Goal: Task Accomplishment & Management: Complete application form

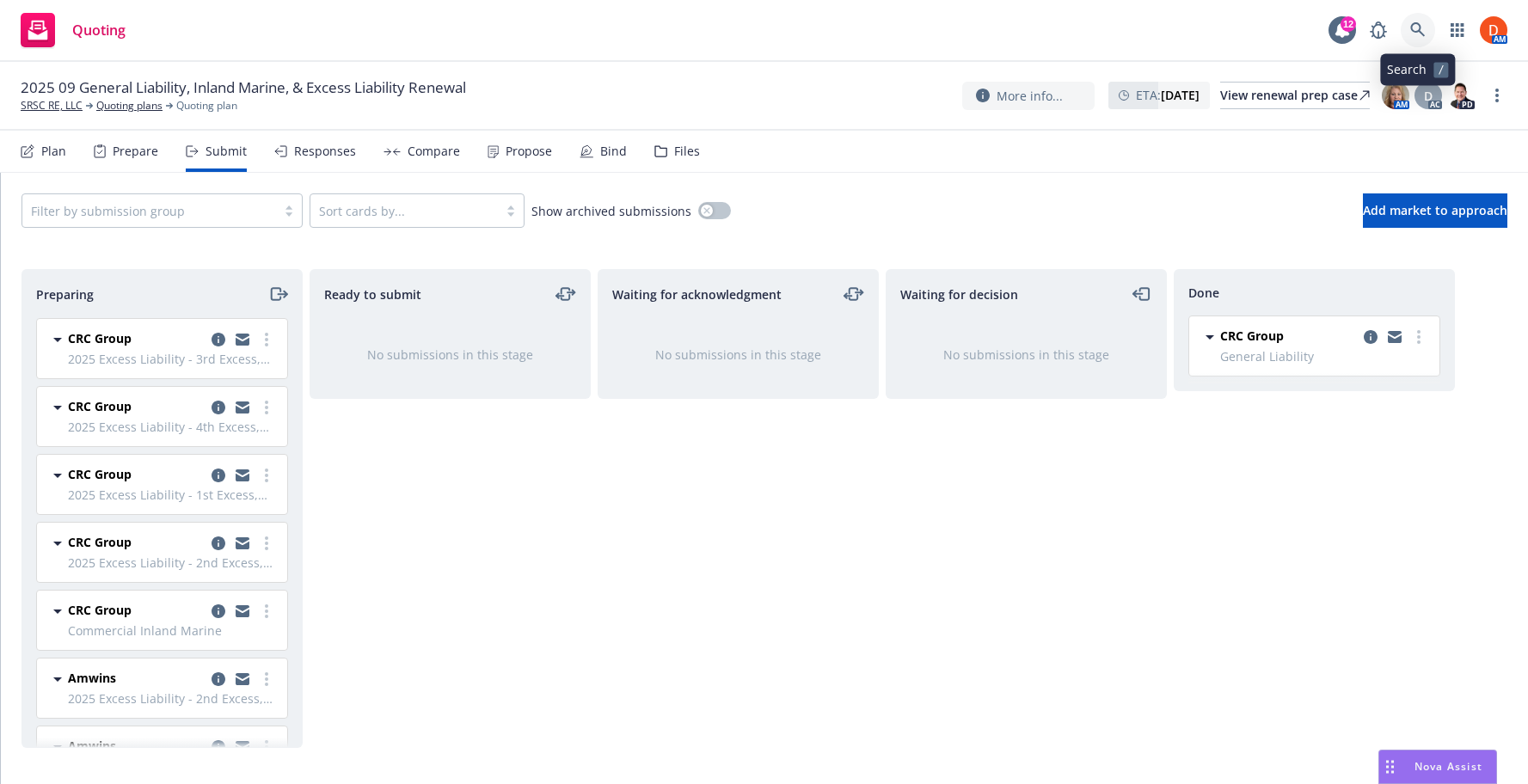
click at [1422, 28] on icon at bounding box center [1418, 29] width 16 height 16
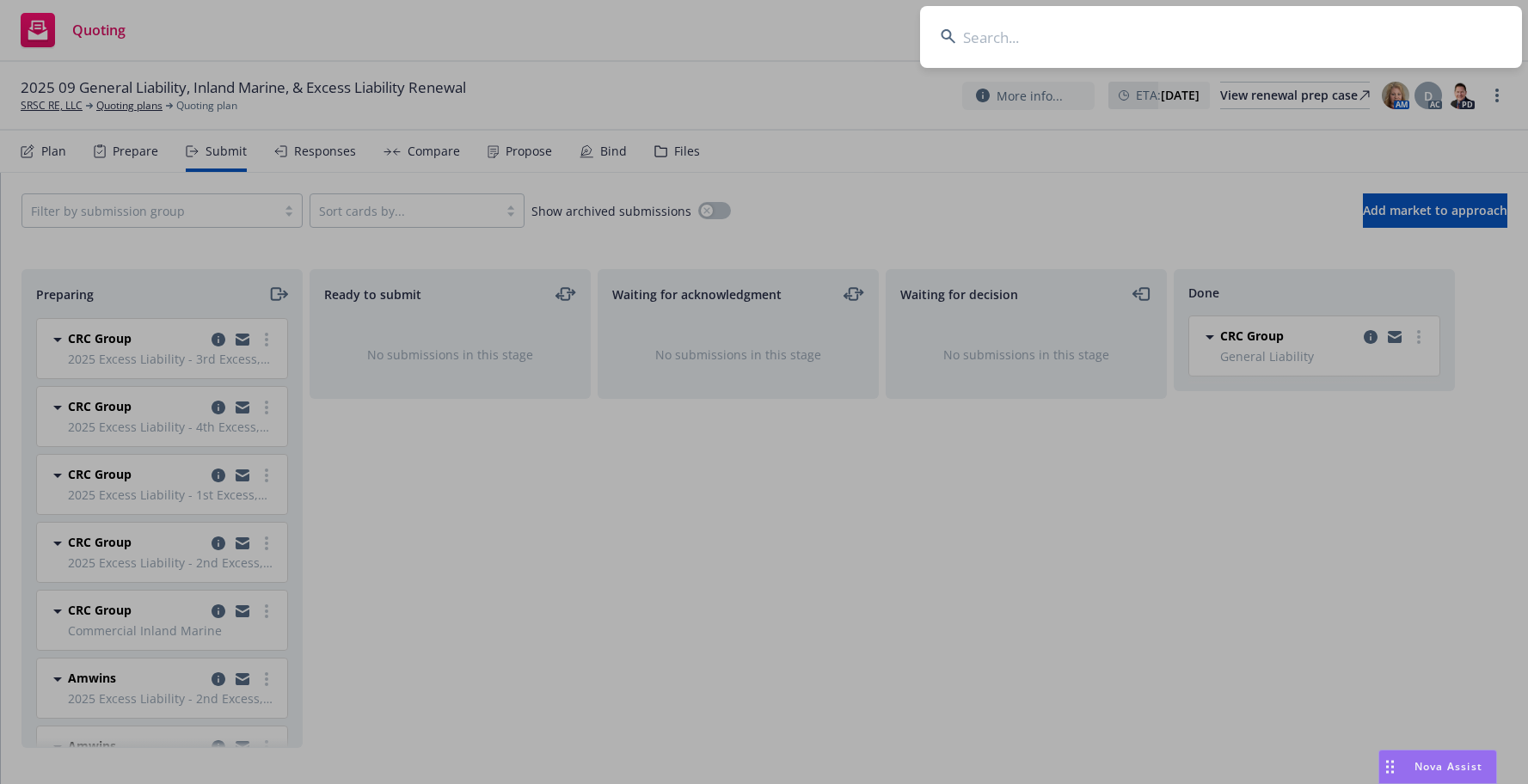
type input "o"
type input "park place"
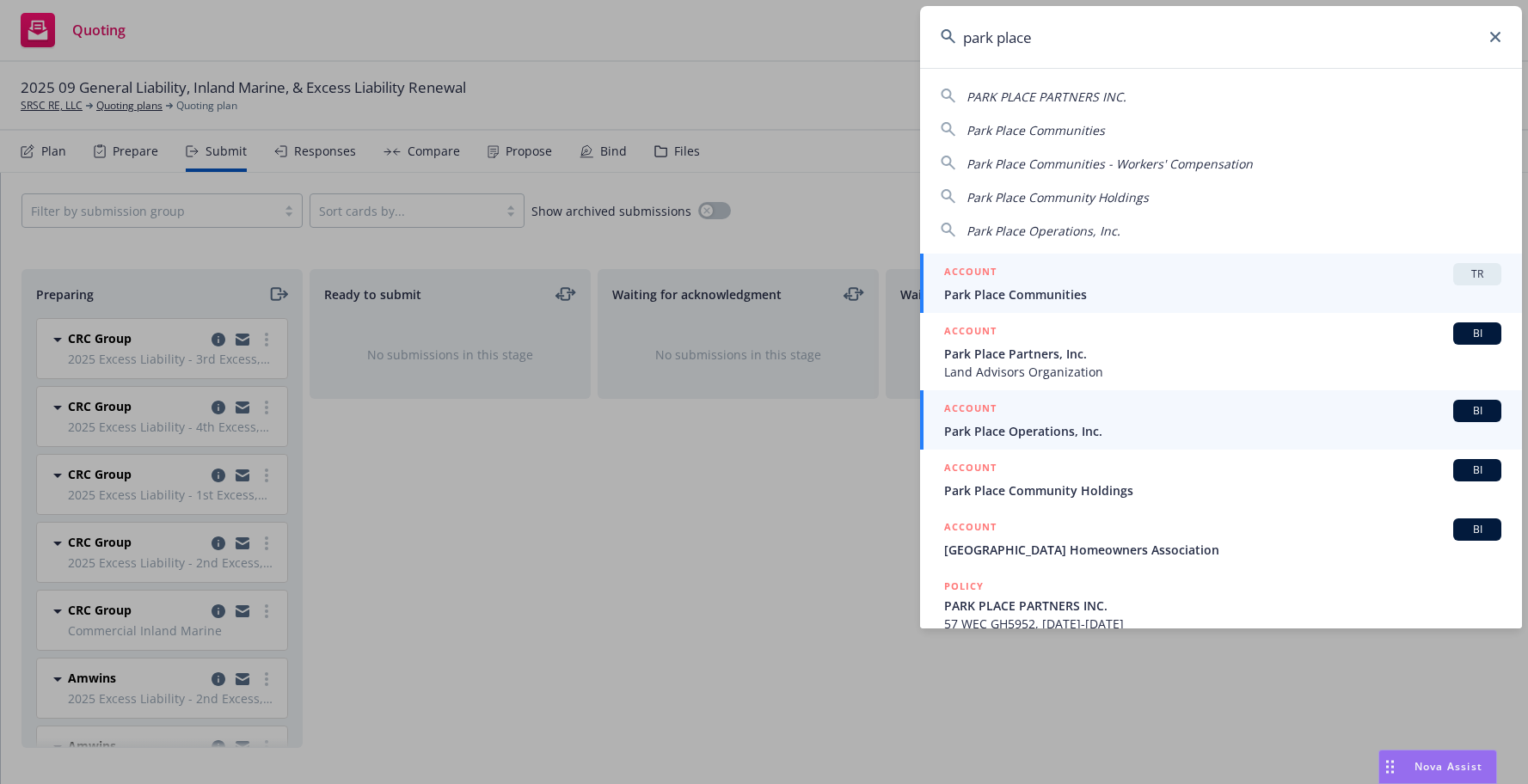
click at [1144, 410] on div "ACCOUNT BI" at bounding box center [1224, 411] width 558 height 22
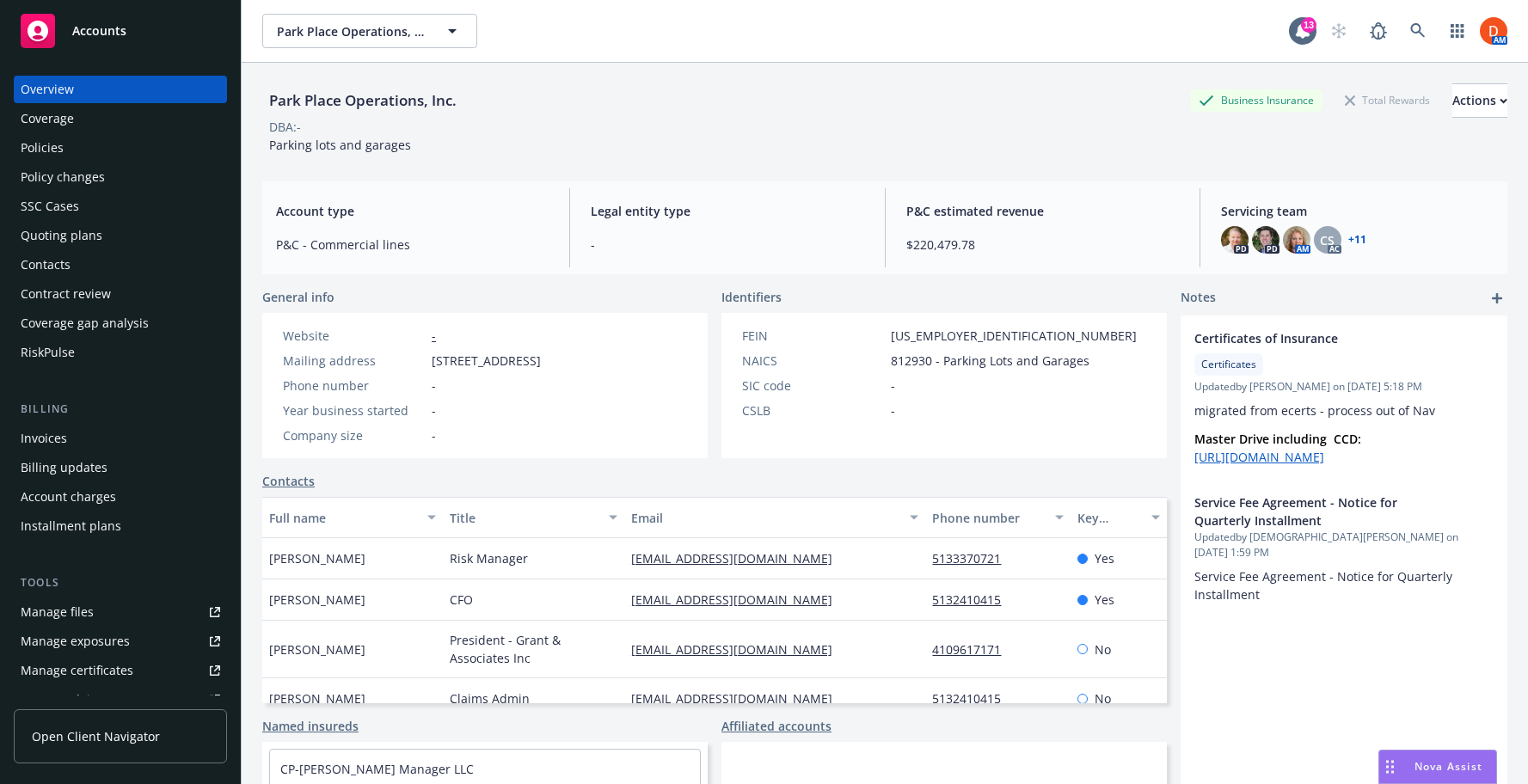
click at [119, 439] on div "Invoices" at bounding box center [121, 438] width 200 height 28
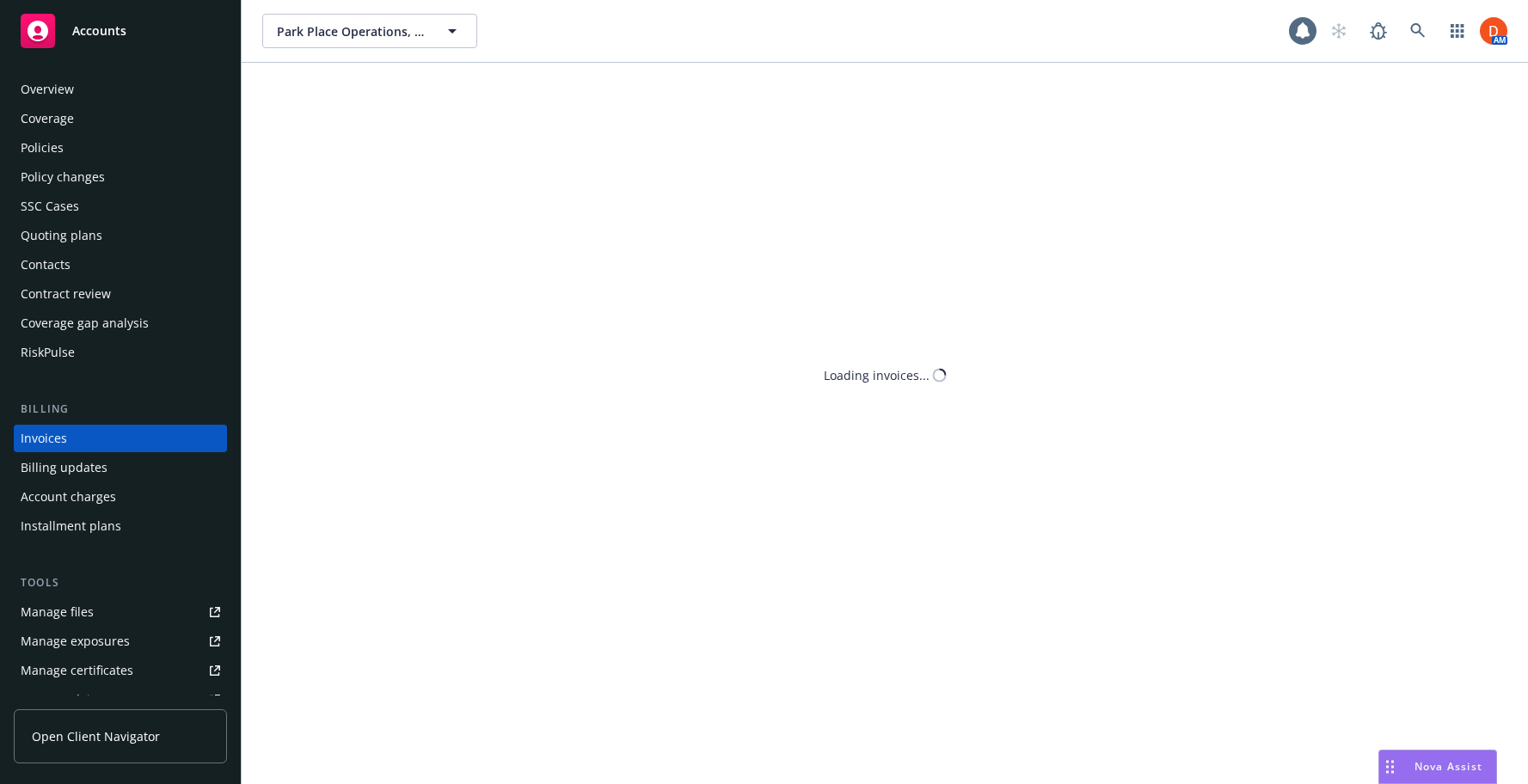
scroll to position [19, 0]
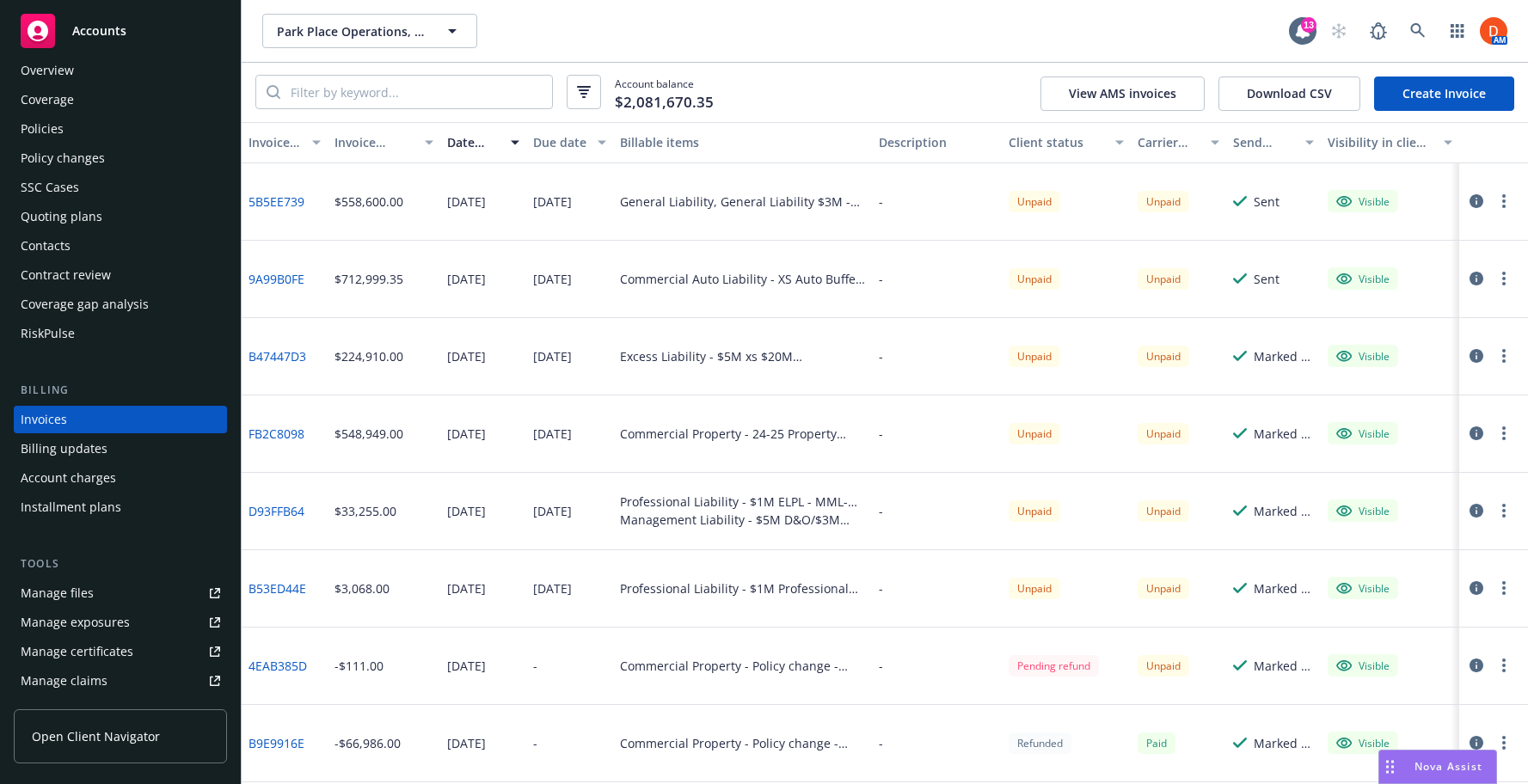
click at [1473, 513] on icon "button" at bounding box center [1477, 511] width 14 height 14
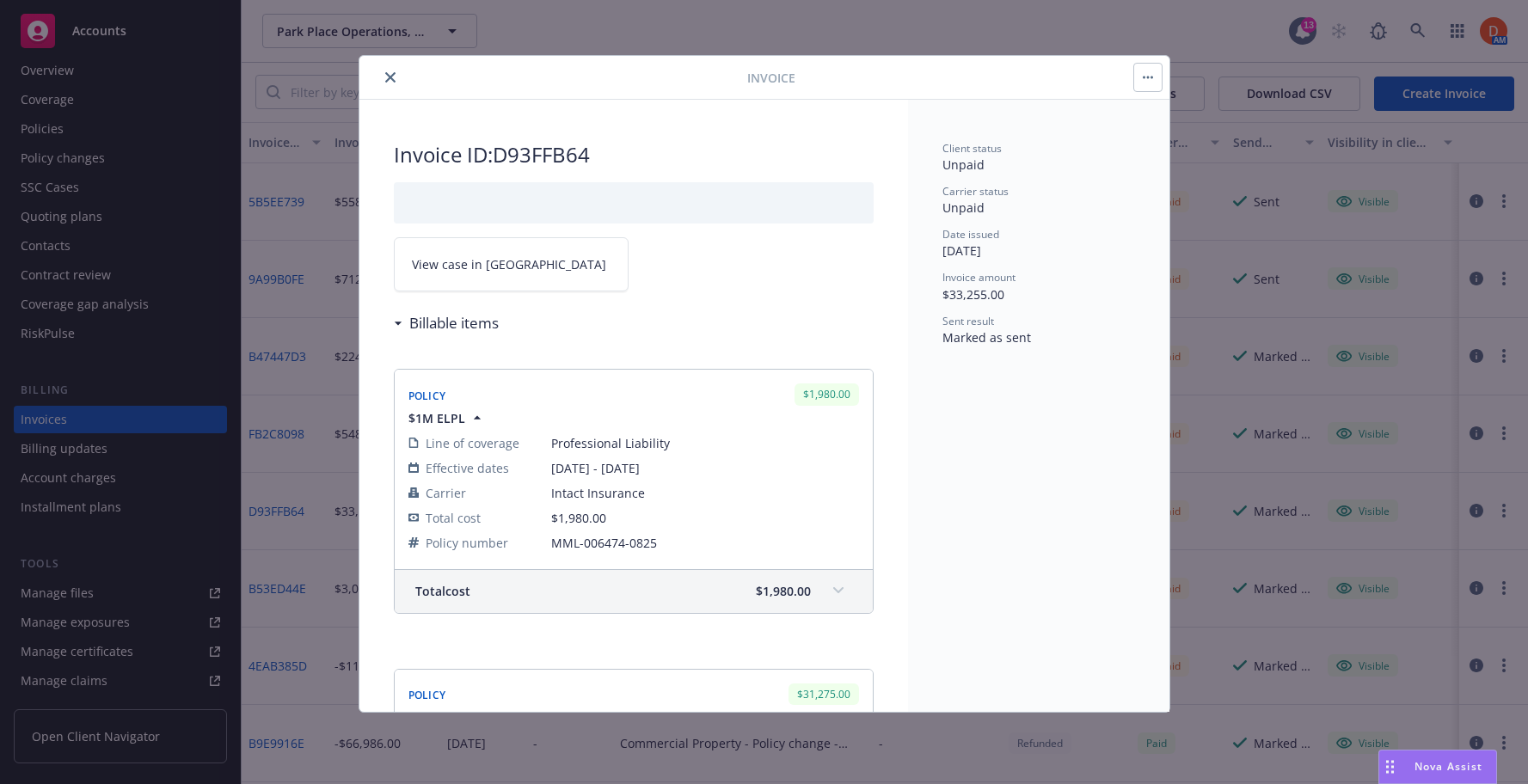
click at [573, 159] on h2 "Invoice ID: D93FFB64" at bounding box center [633, 155] width 480 height 28
copy h2 "D93FFB64"
click at [396, 79] on button "close" at bounding box center [390, 77] width 21 height 21
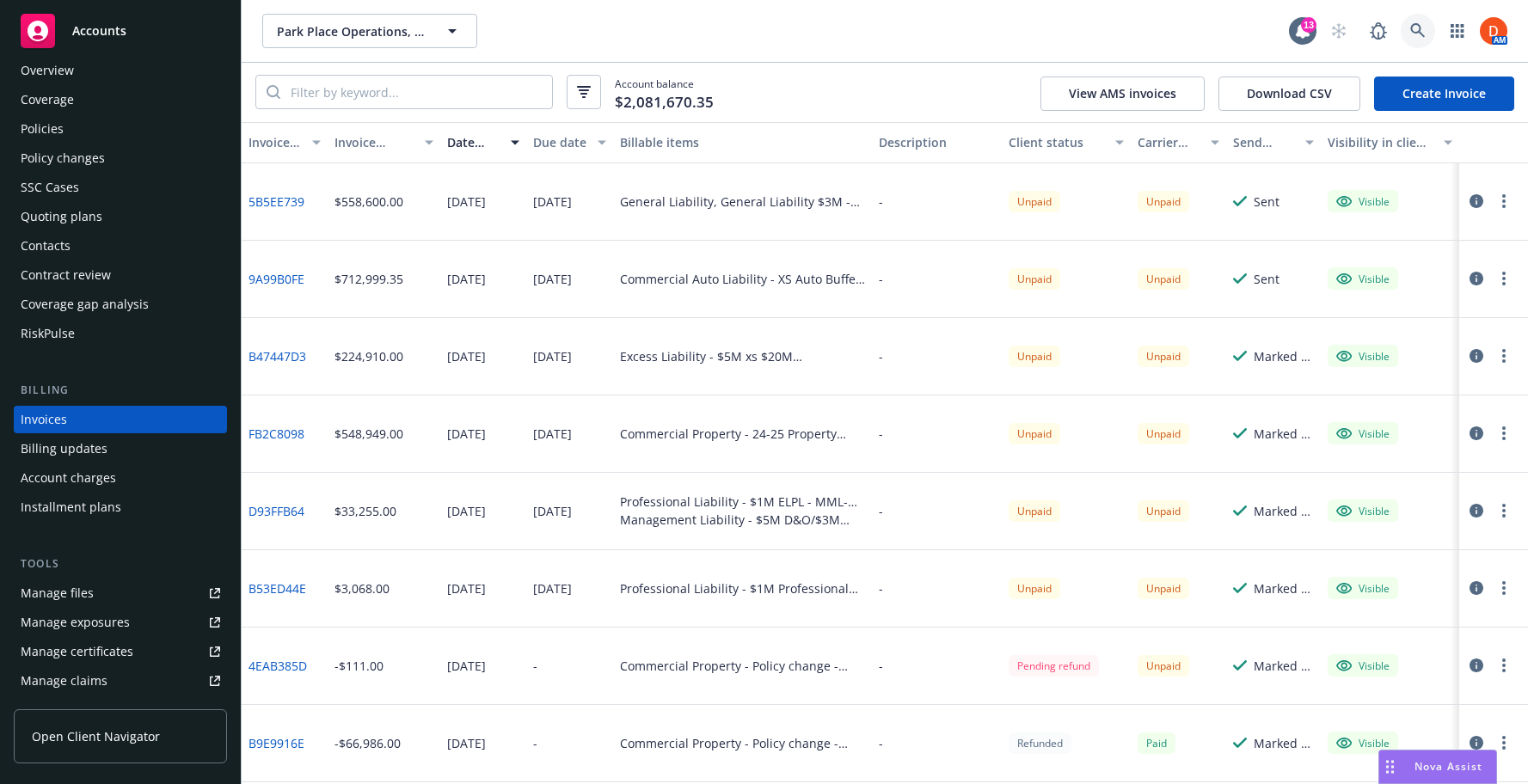
click at [1427, 35] on link at bounding box center [1419, 31] width 35 height 35
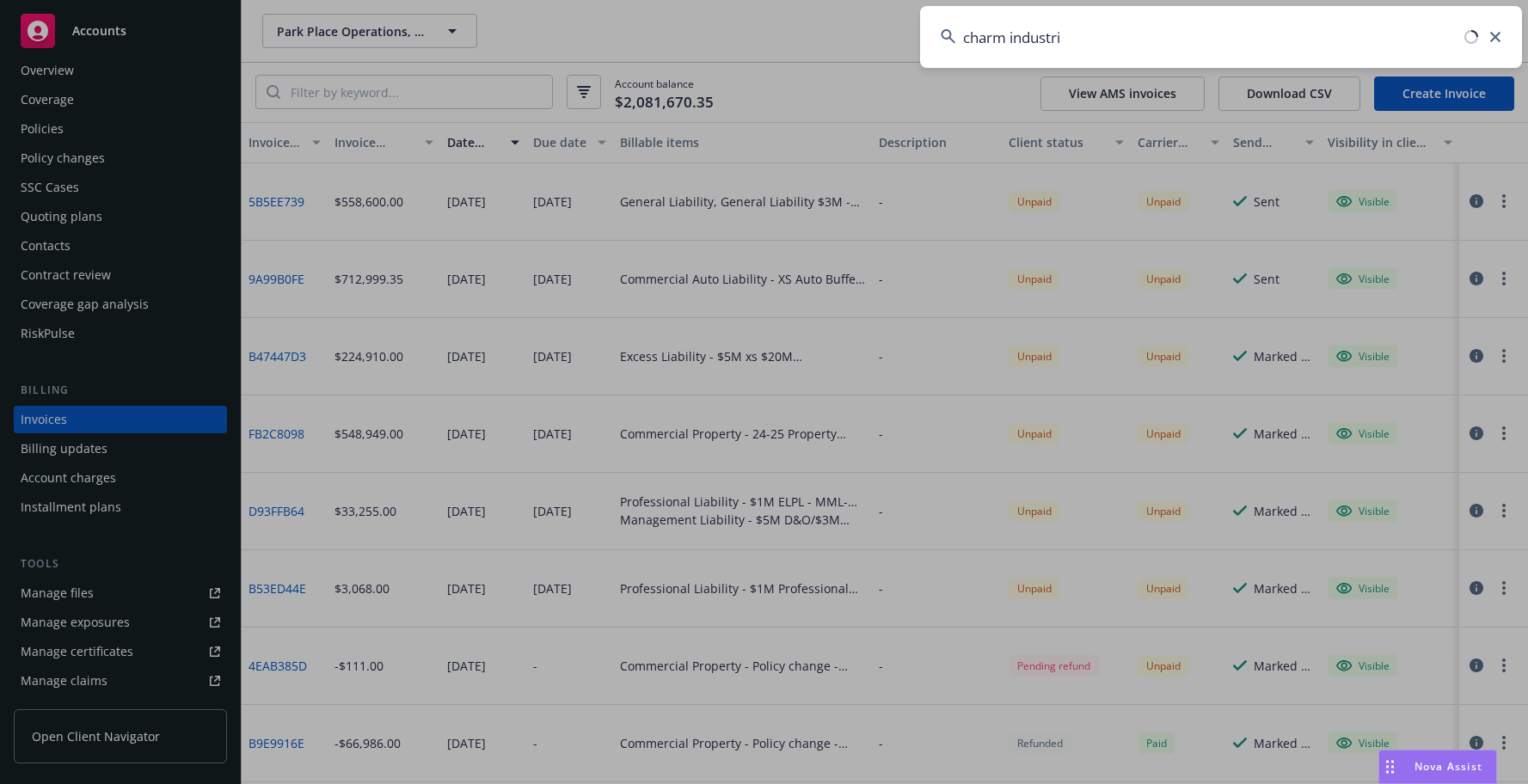
type input "charm industria"
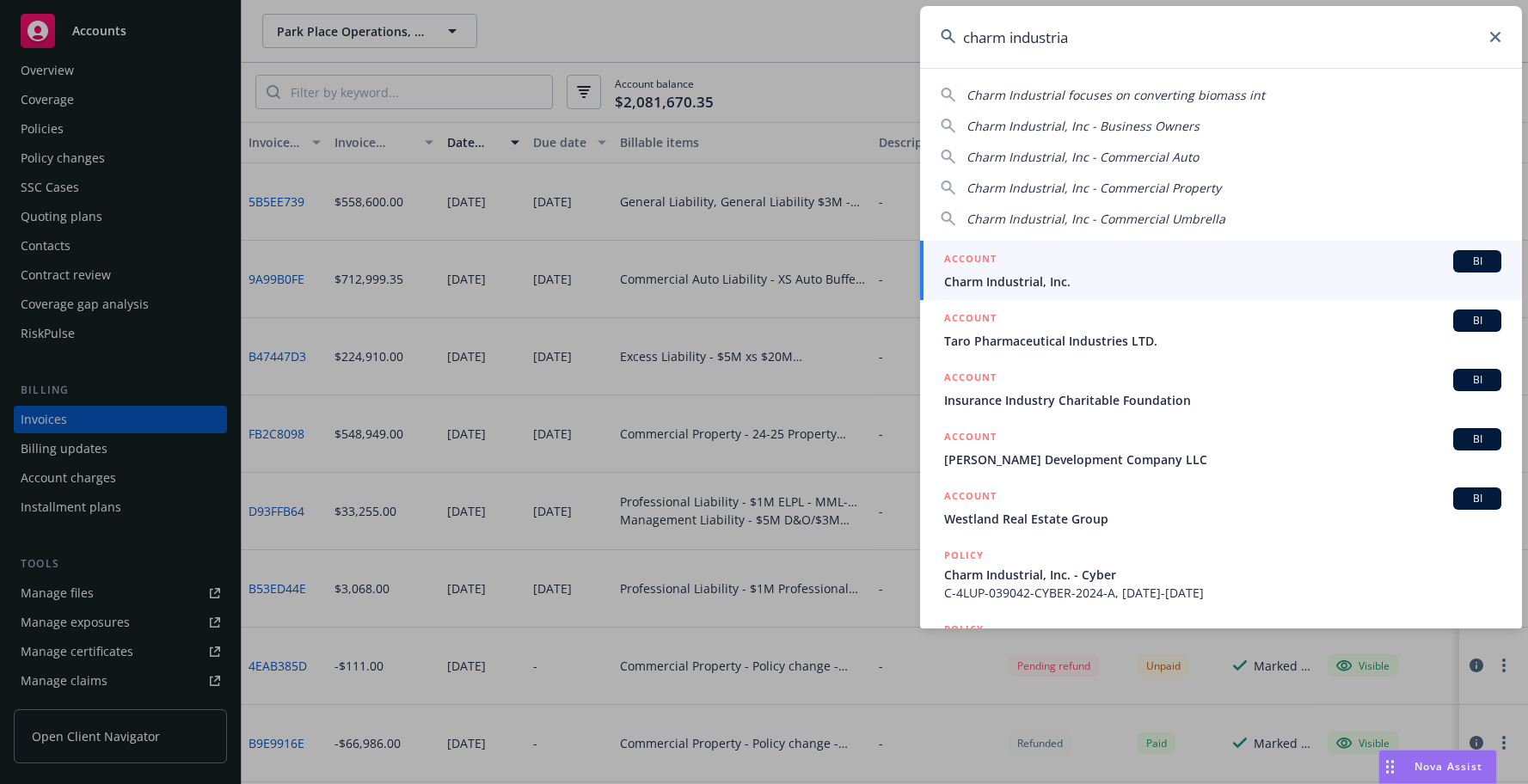
click at [1048, 268] on div "ACCOUNT BI" at bounding box center [1224, 261] width 558 height 22
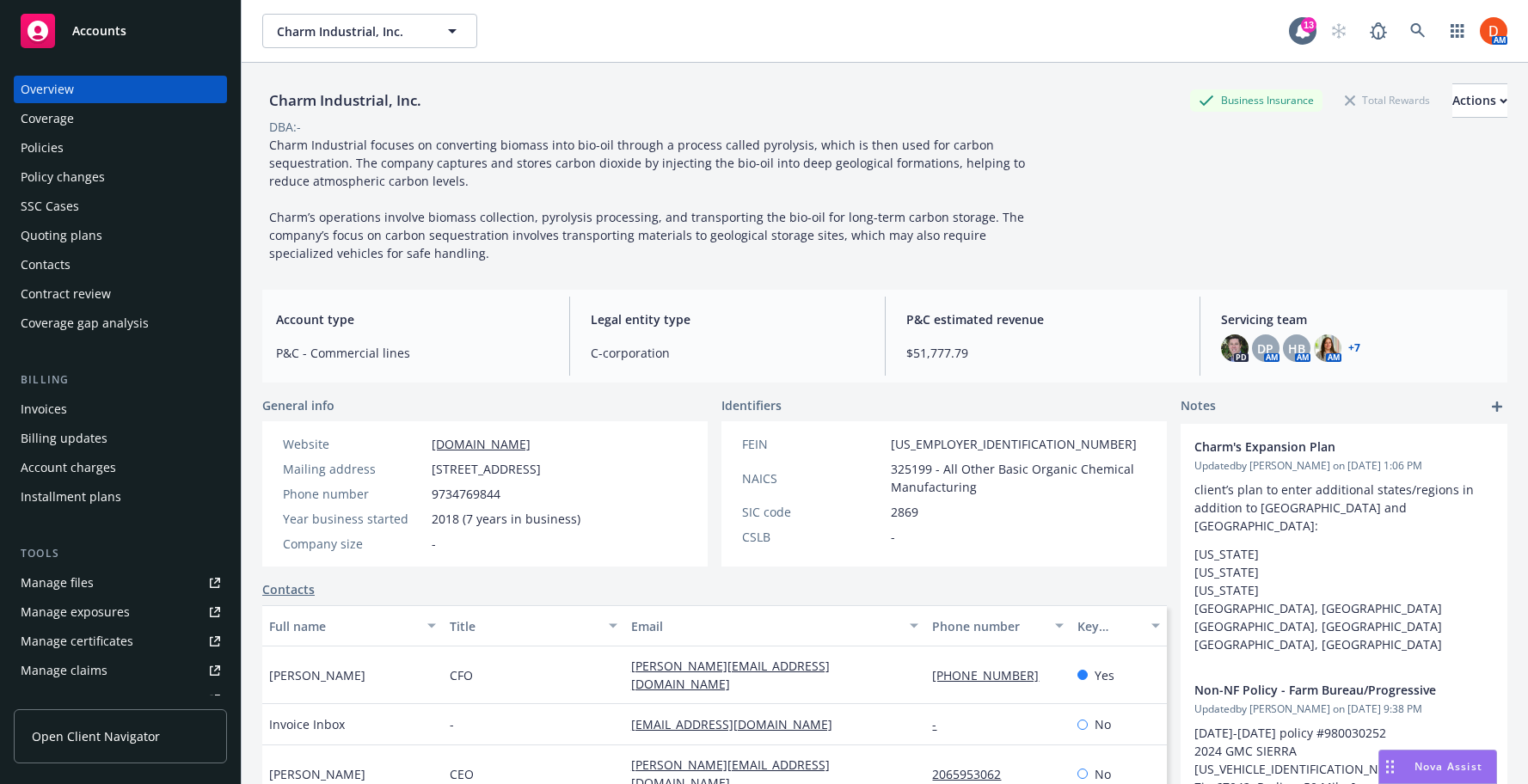
click at [103, 148] on div "Policies" at bounding box center [121, 148] width 200 height 28
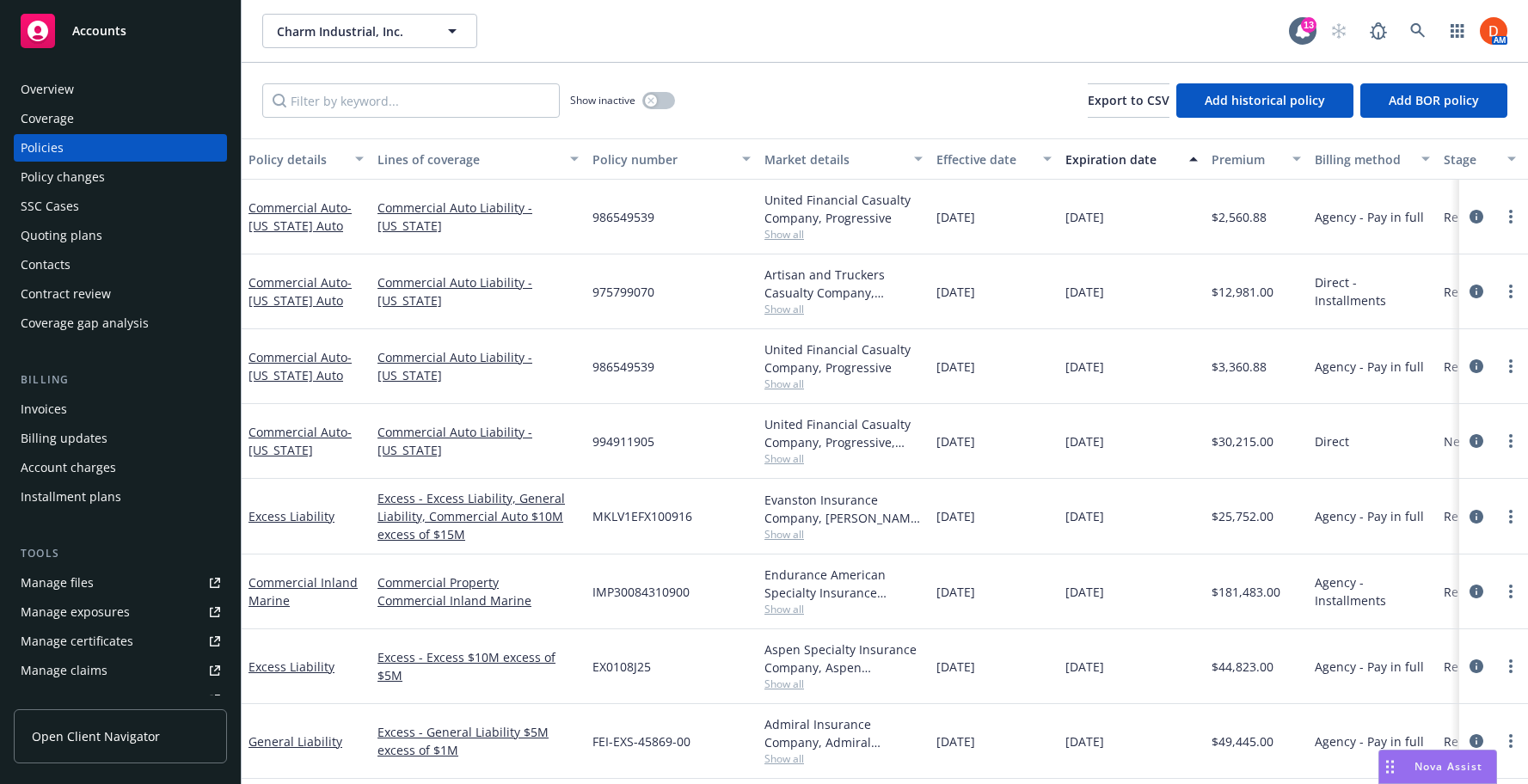
click at [58, 237] on div "Quoting plans" at bounding box center [61, 236] width 82 height 28
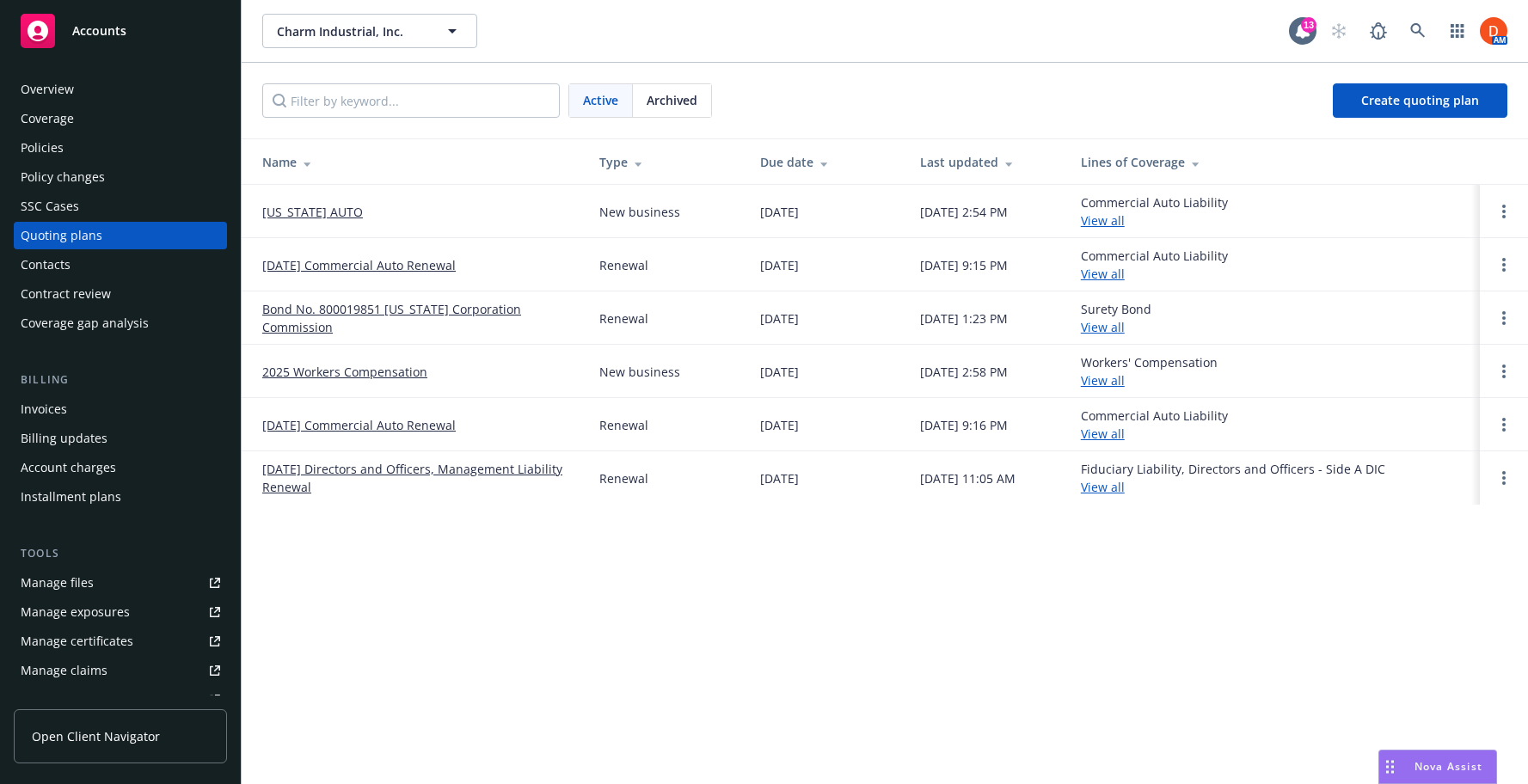
click at [329, 211] on link "[US_STATE] AUTO" at bounding box center [313, 212] width 101 height 18
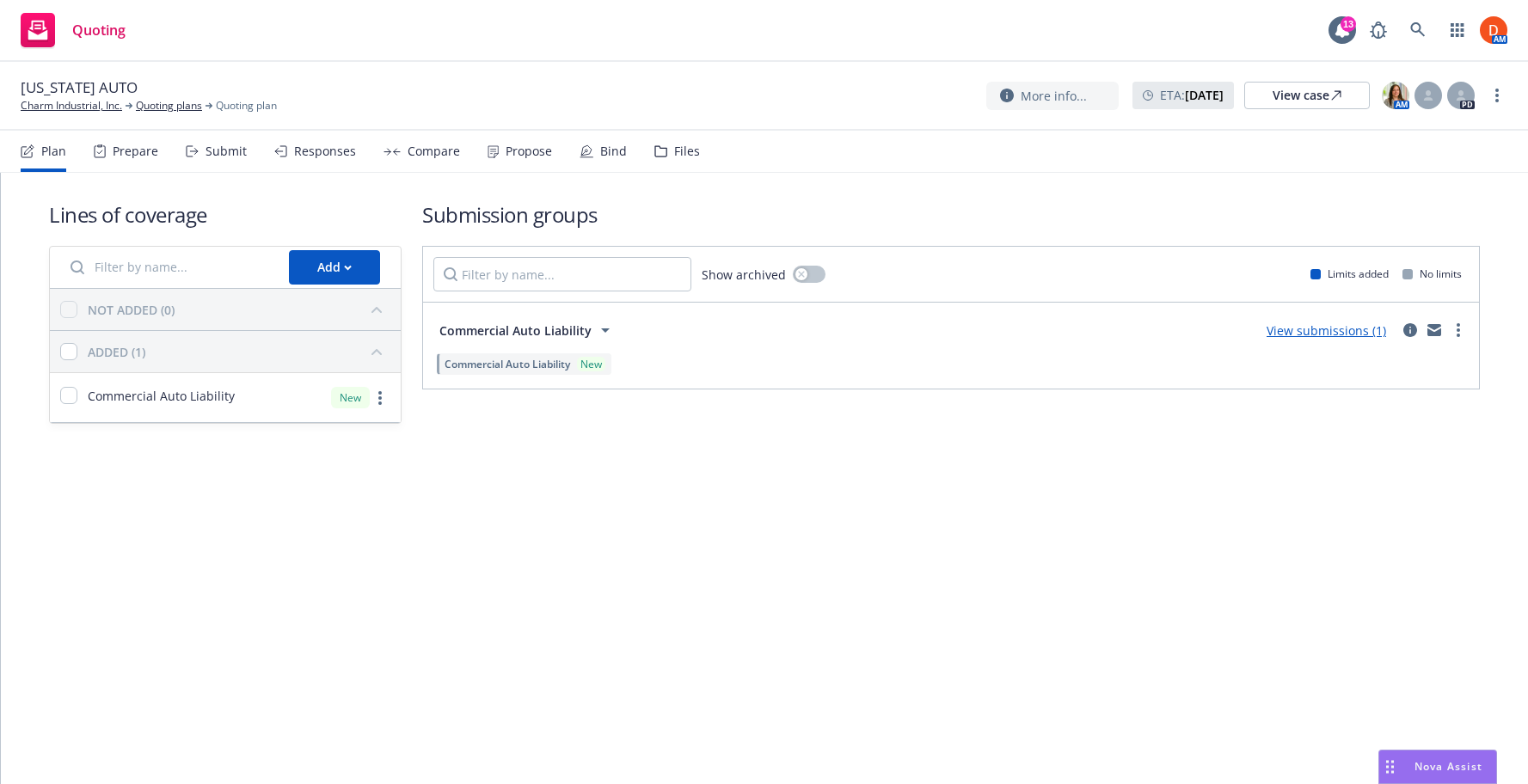
click at [284, 155] on div "Responses" at bounding box center [315, 151] width 82 height 41
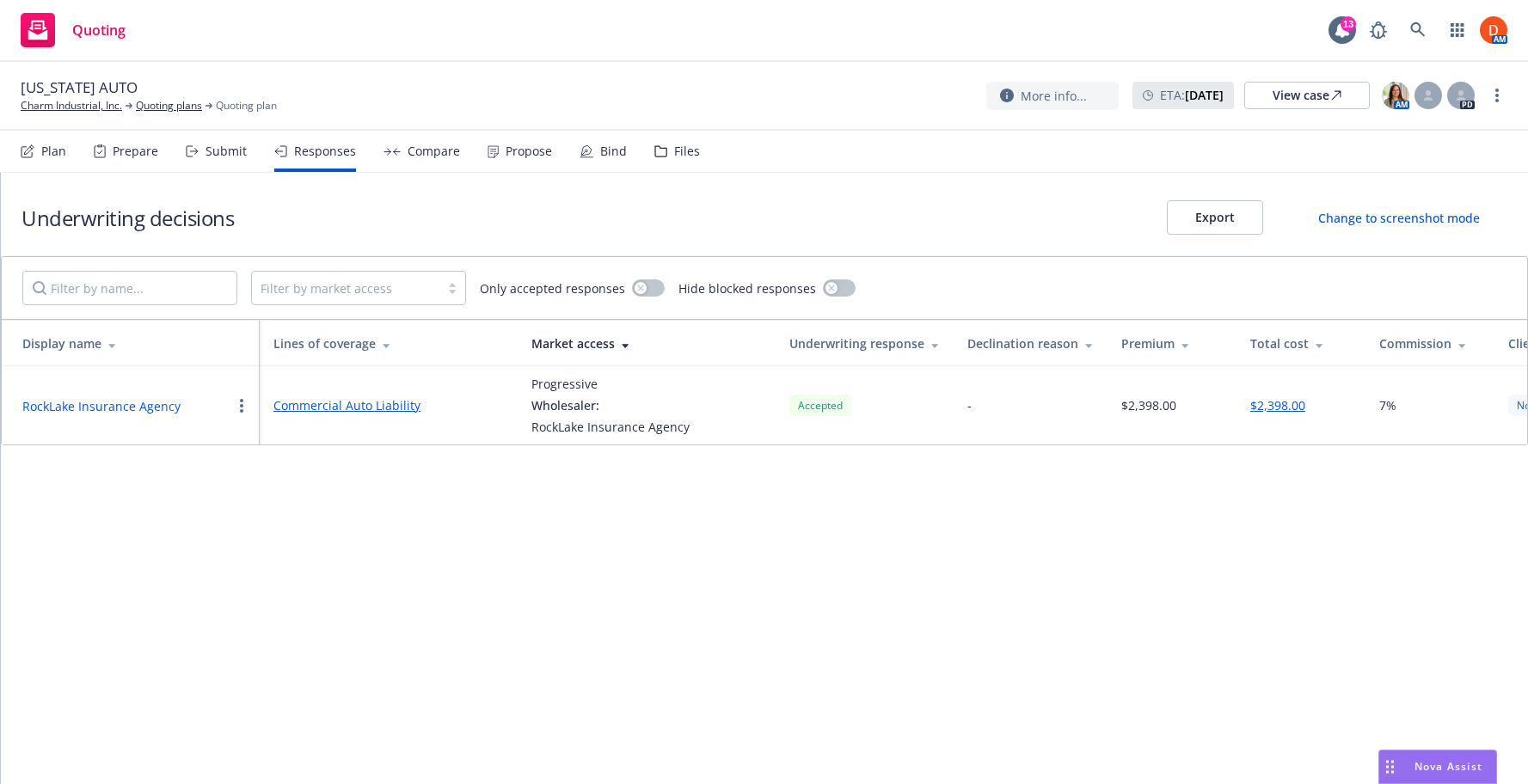
click at [493, 159] on div "Propose" at bounding box center [520, 151] width 64 height 41
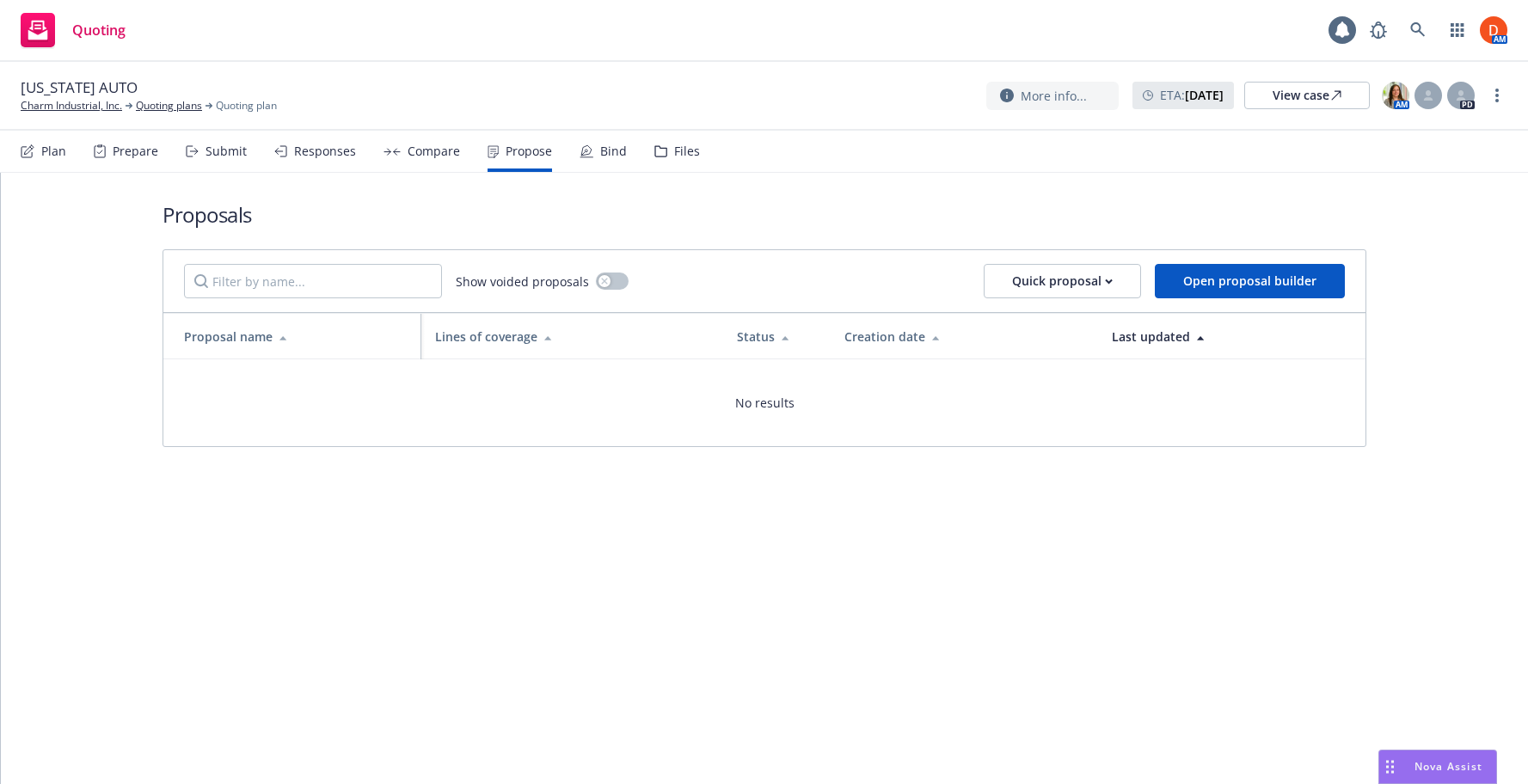
click at [417, 156] on div "Compare" at bounding box center [433, 151] width 52 height 14
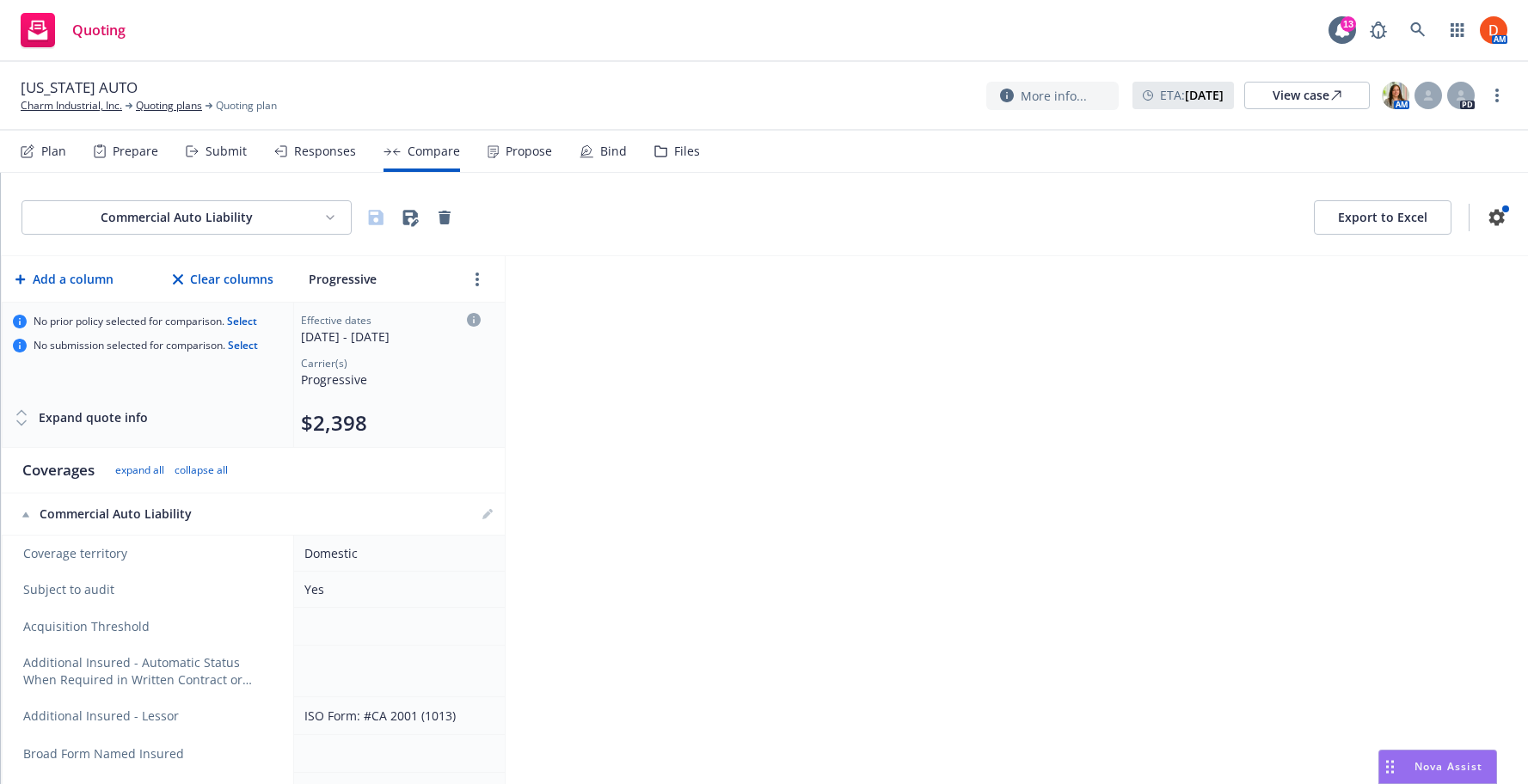
click at [55, 150] on div "Plan" at bounding box center [53, 151] width 25 height 14
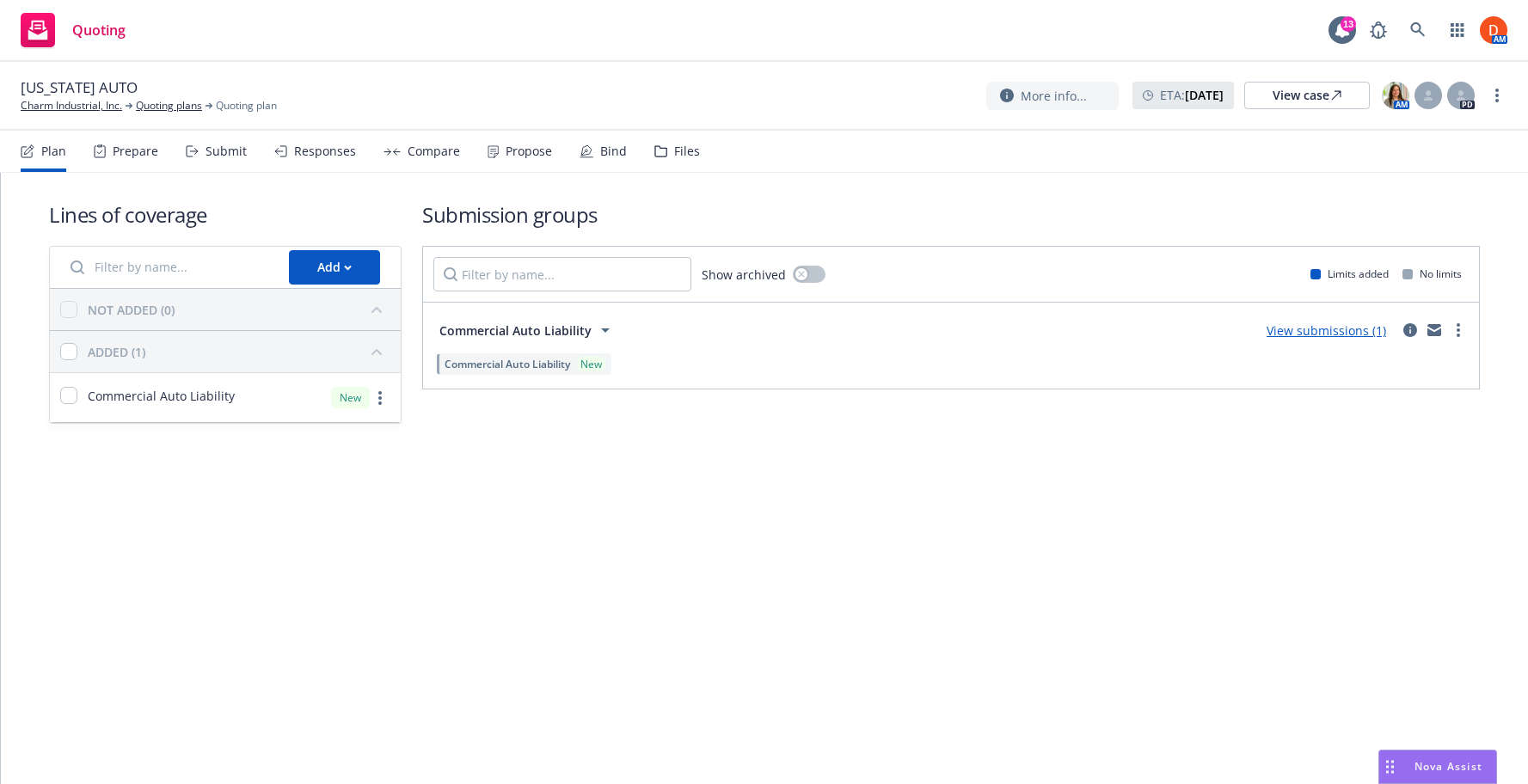
click at [116, 147] on div "Prepare" at bounding box center [136, 151] width 46 height 14
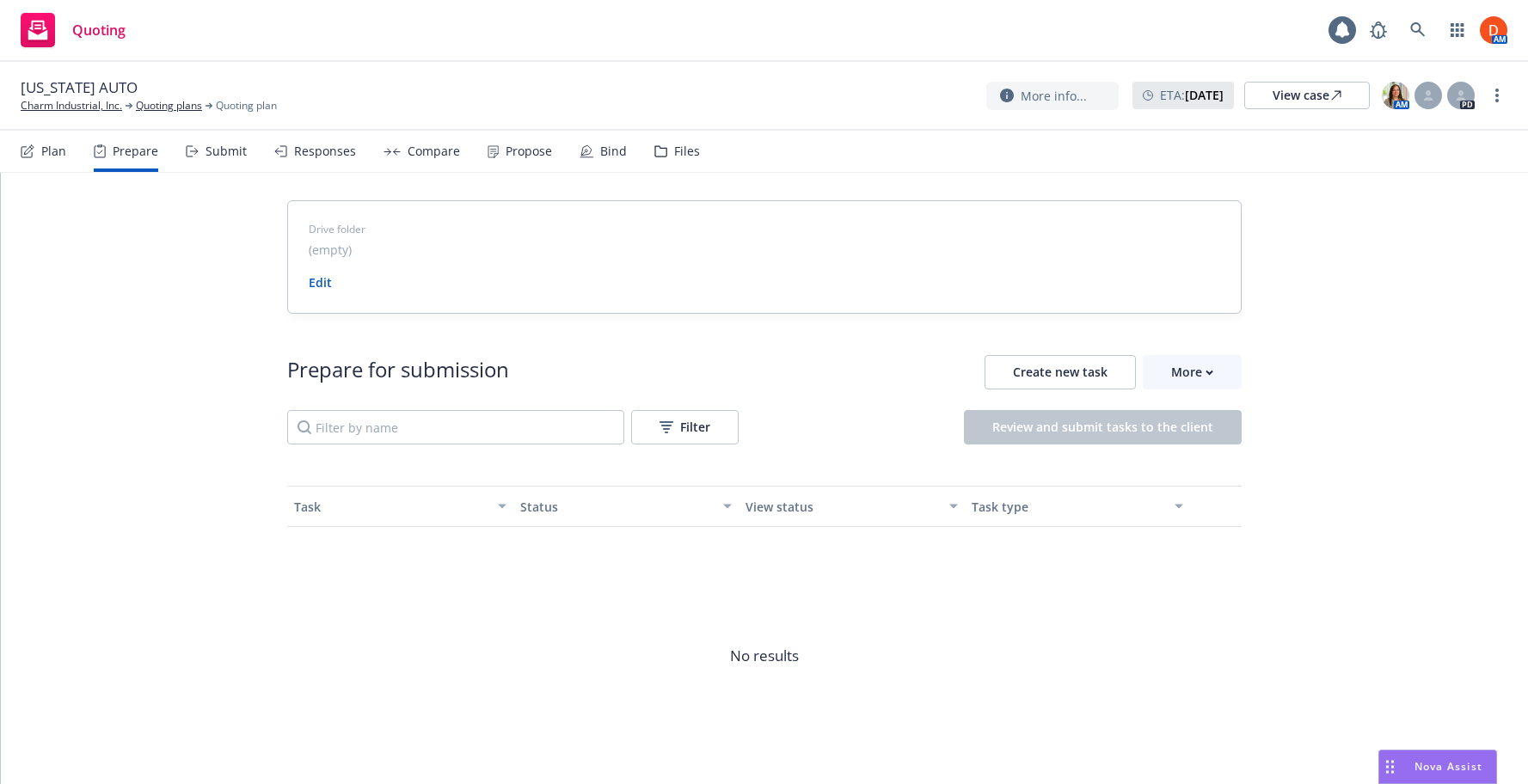
click at [59, 159] on div "Plan" at bounding box center [53, 151] width 25 height 14
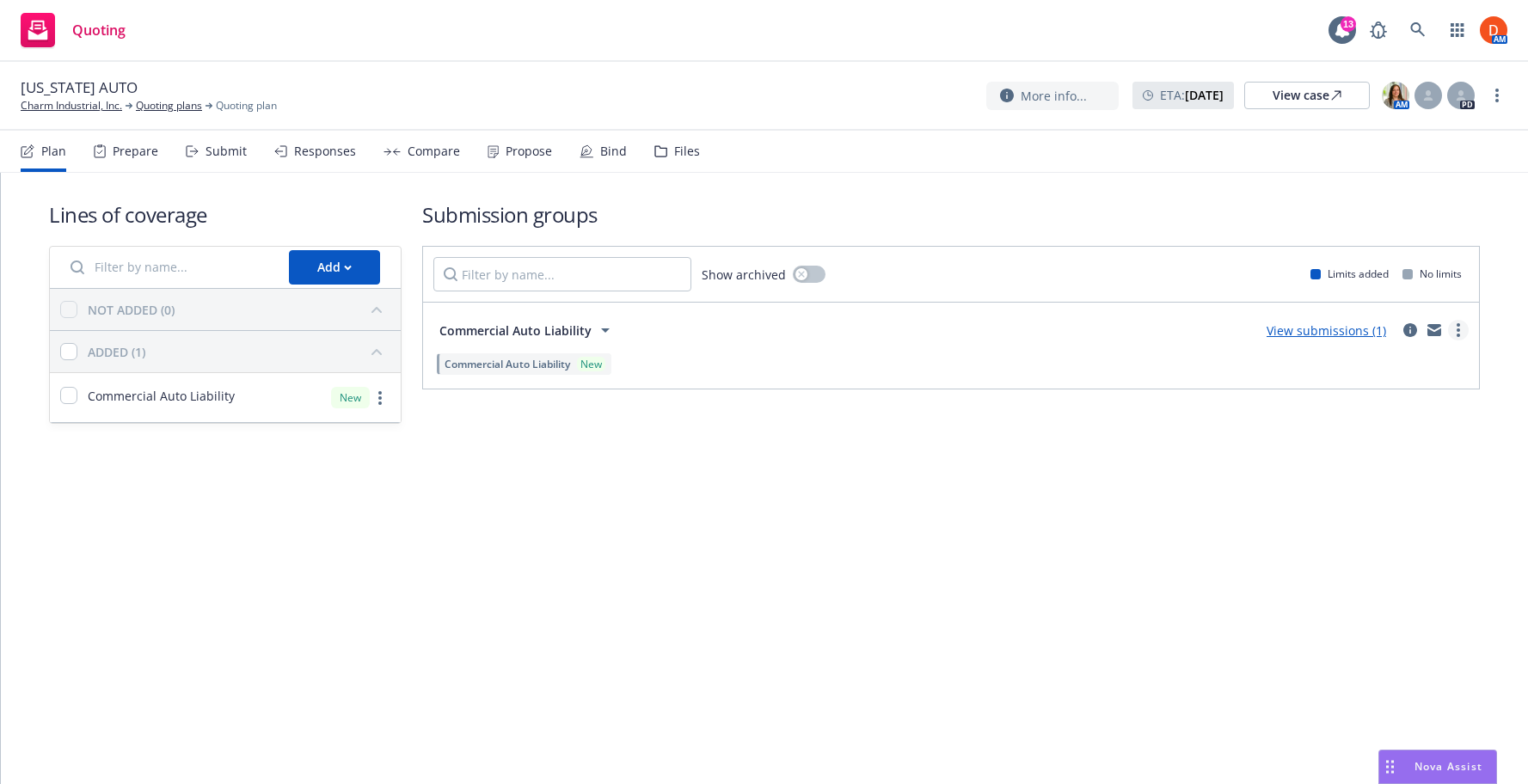
click at [1454, 325] on link "more" at bounding box center [1458, 330] width 21 height 21
click at [1397, 532] on link "Create policy (fast track)" at bounding box center [1378, 545] width 182 height 35
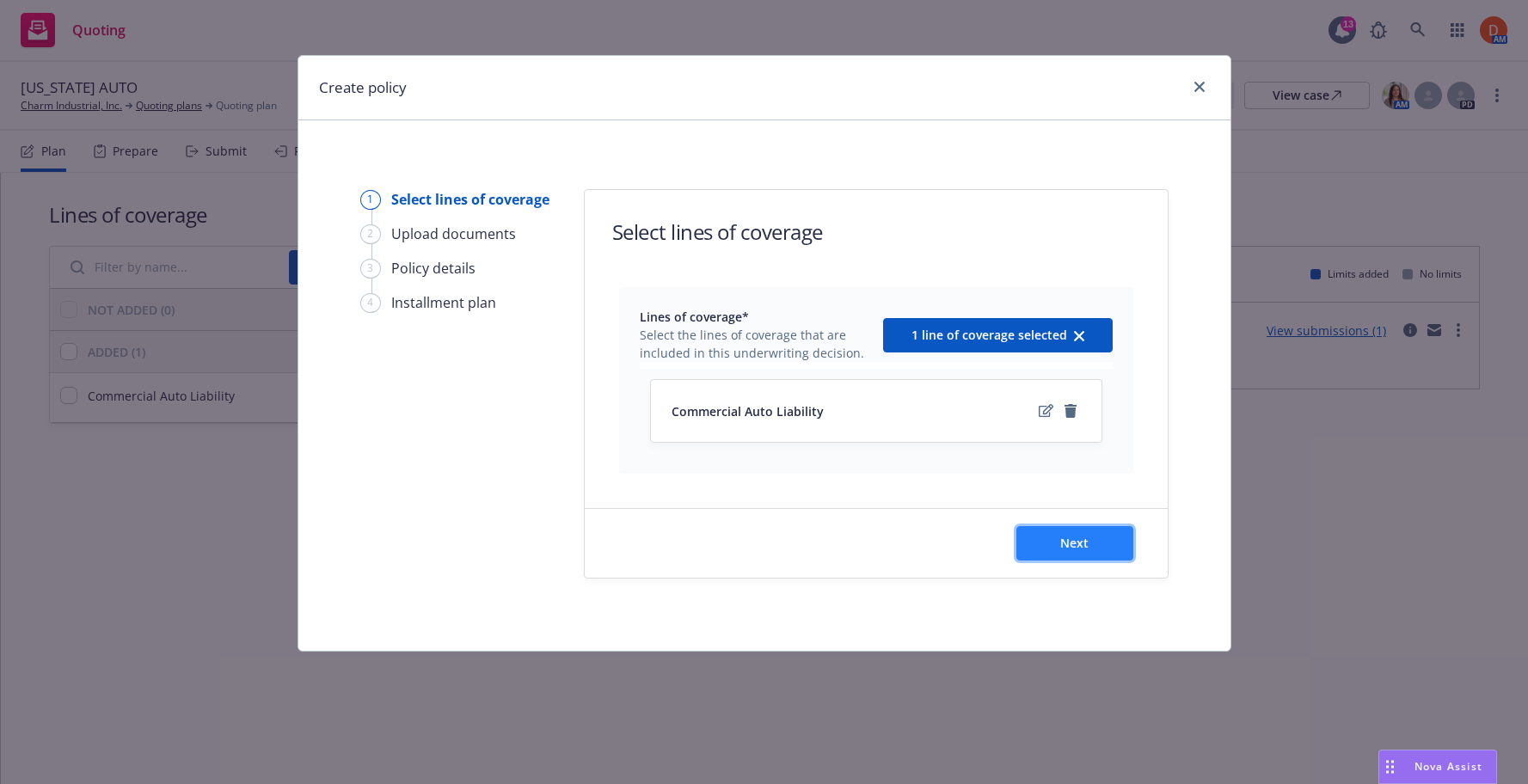
click at [1099, 553] on button "Next" at bounding box center [1075, 544] width 117 height 35
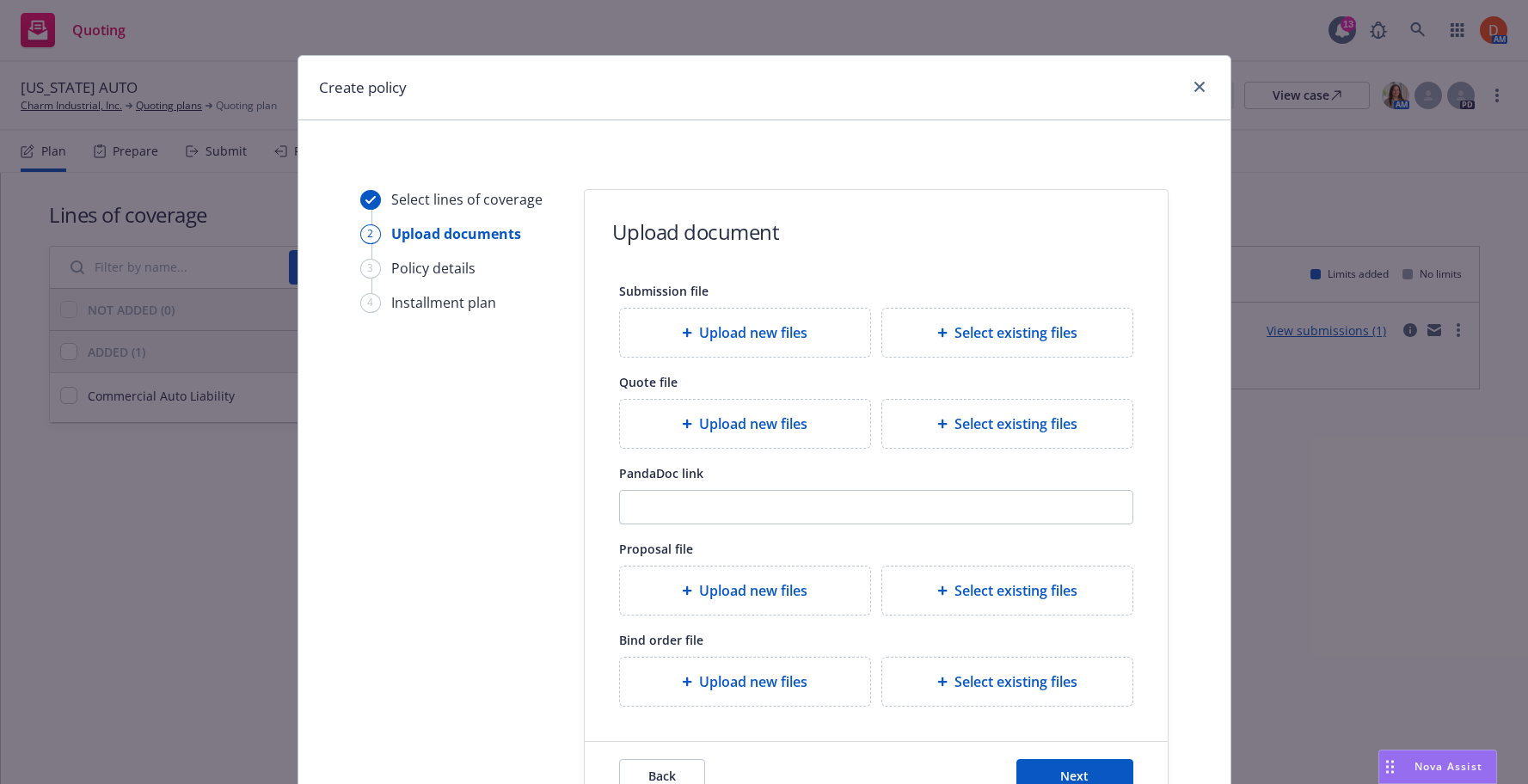
scroll to position [156, 0]
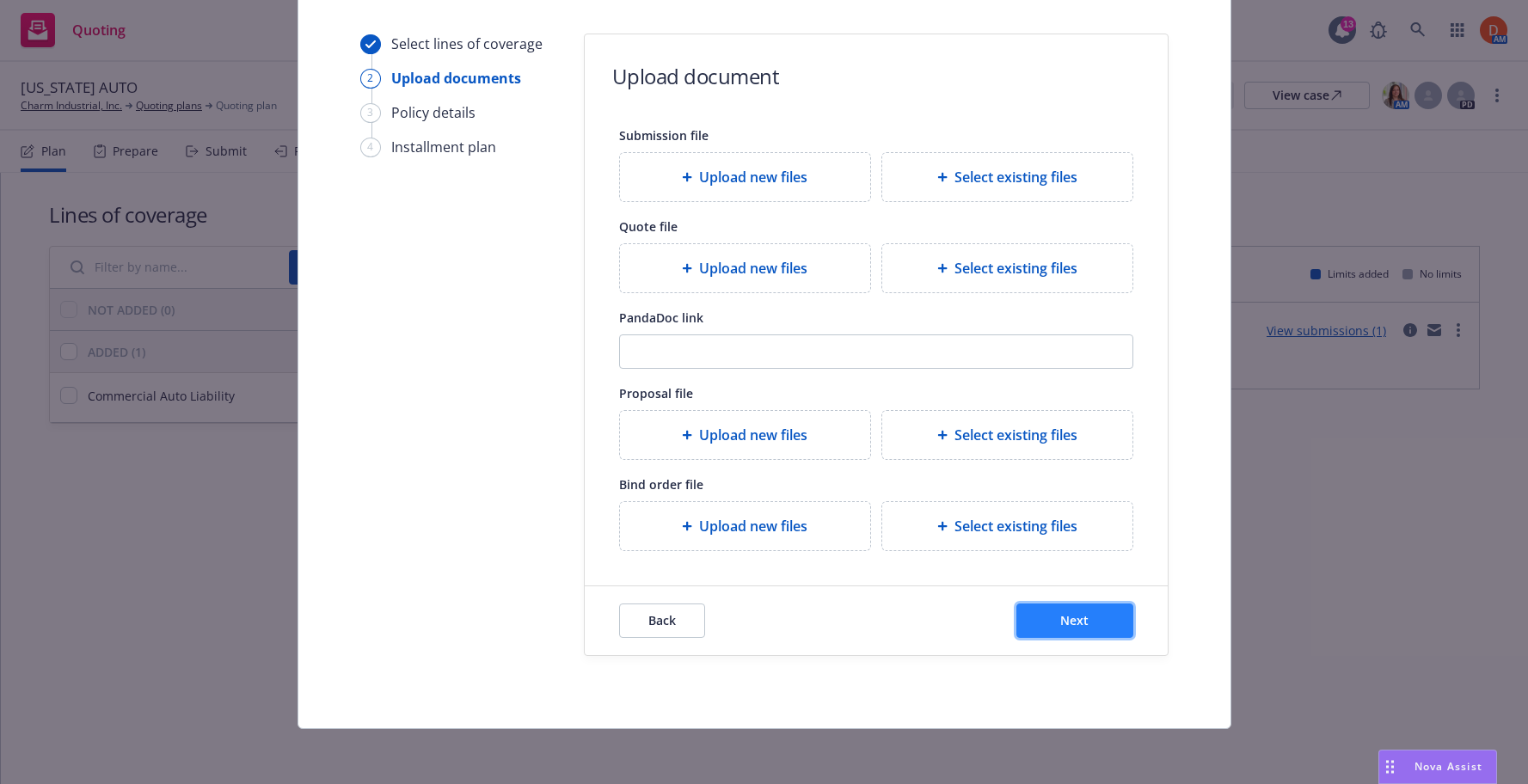
click at [1090, 609] on button "Next" at bounding box center [1075, 621] width 117 height 35
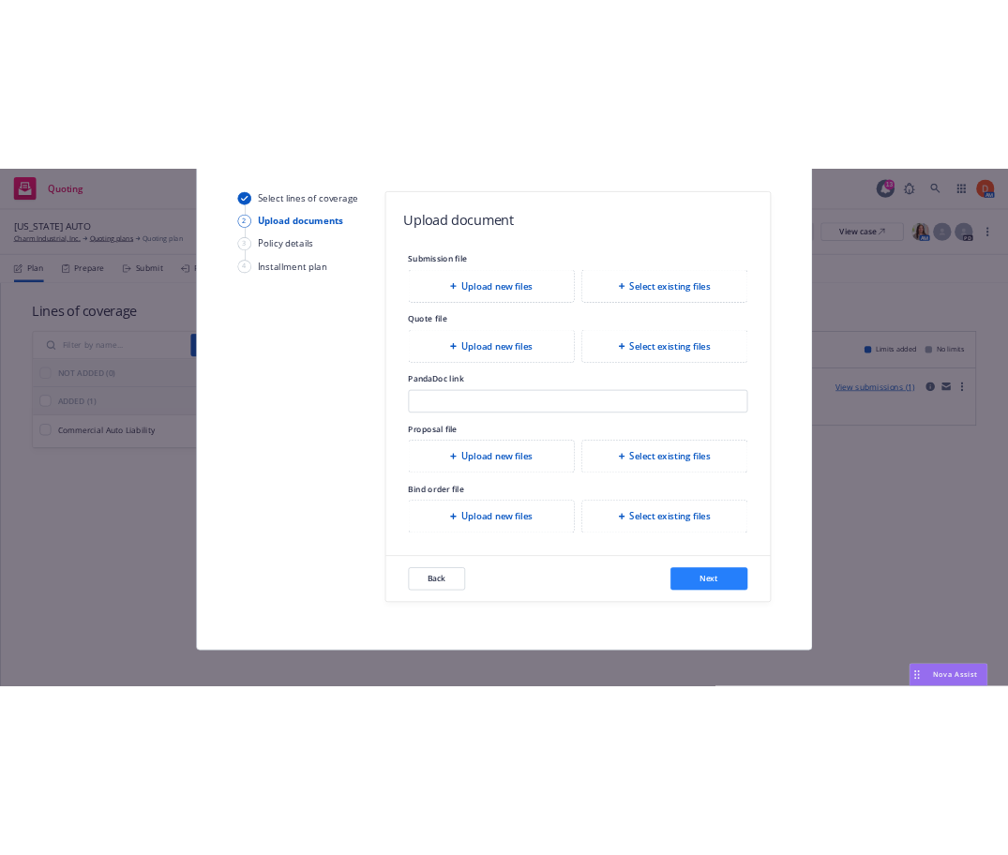
scroll to position [0, 0]
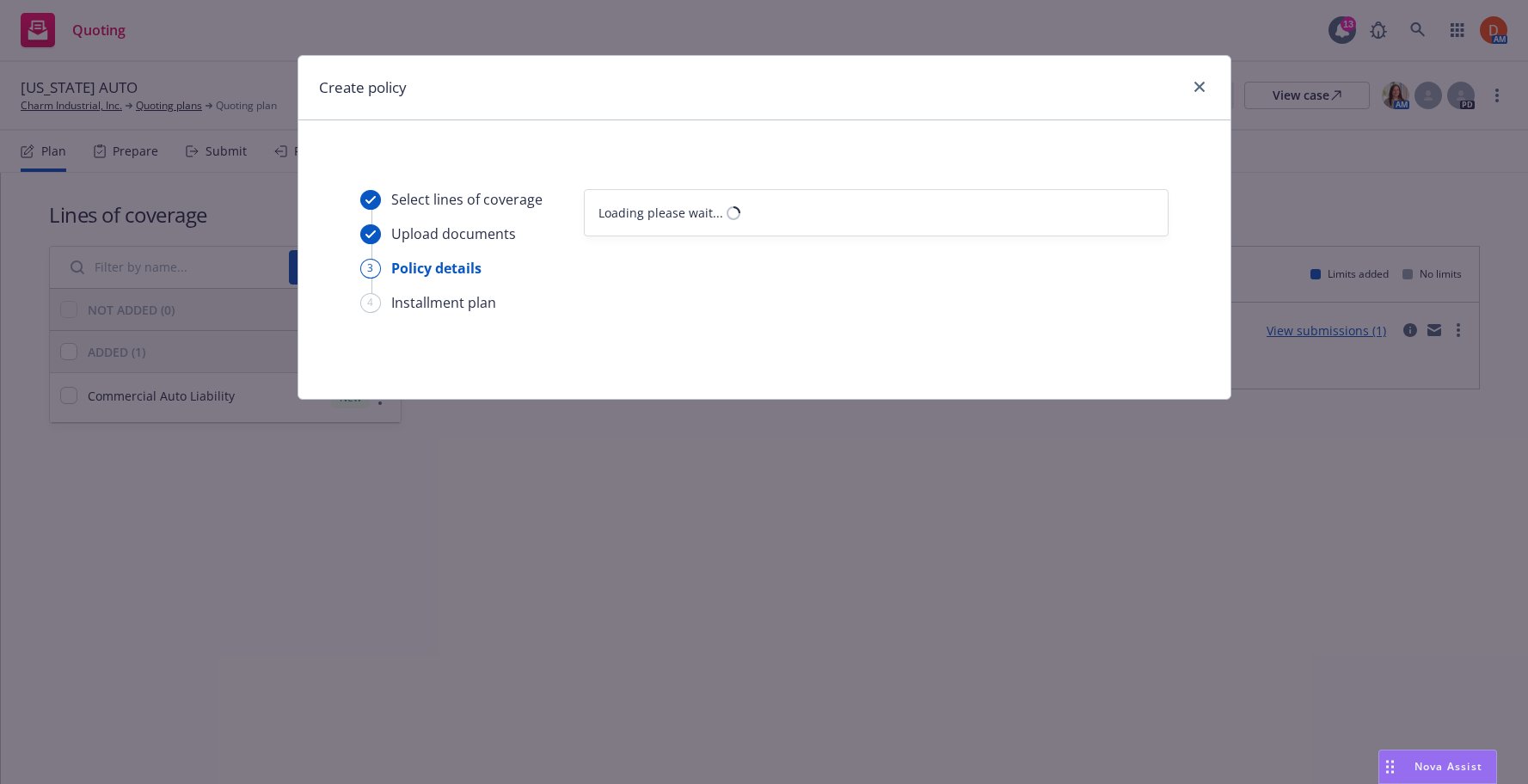
select select "12"
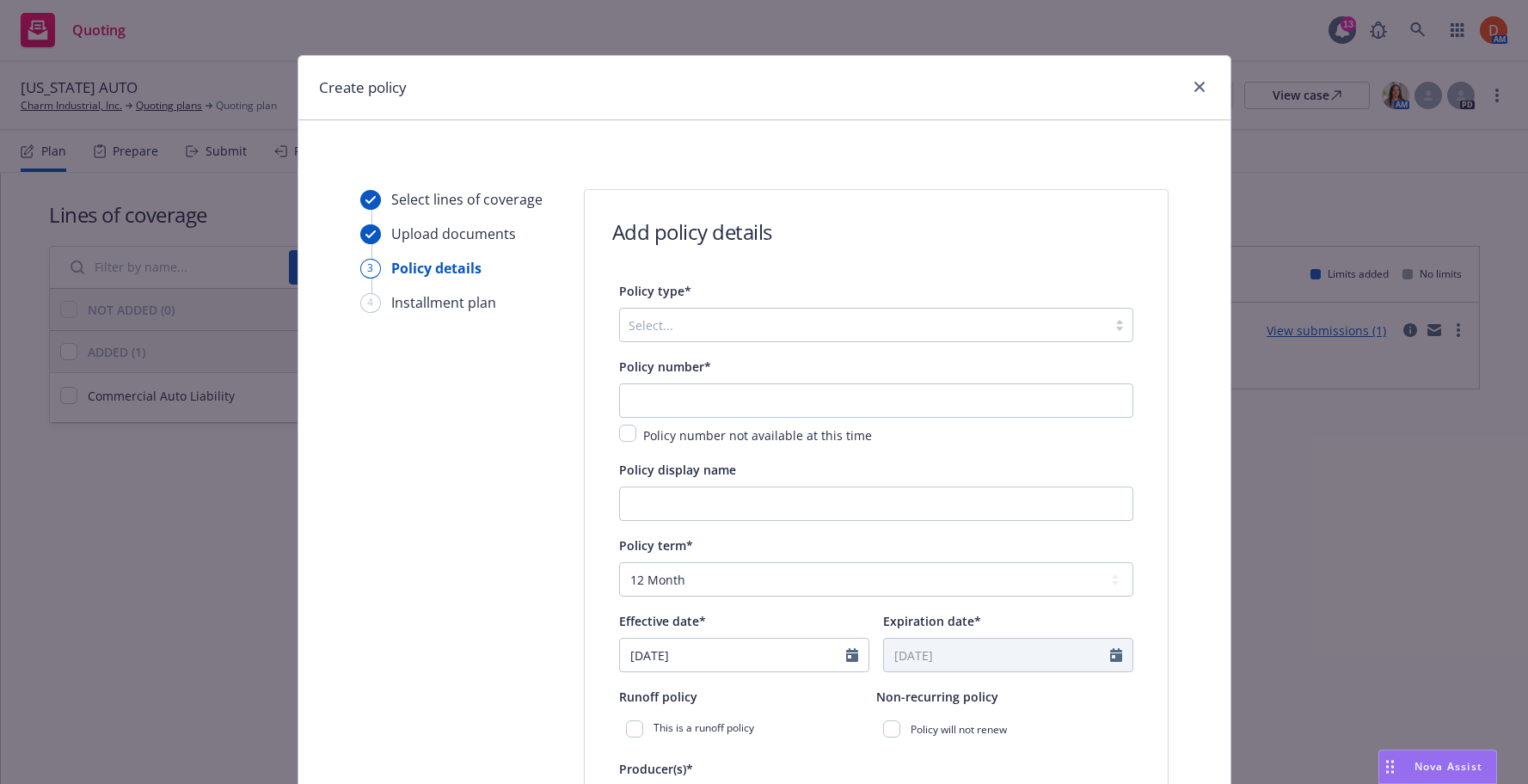
click at [704, 313] on div "Select..." at bounding box center [863, 325] width 487 height 28
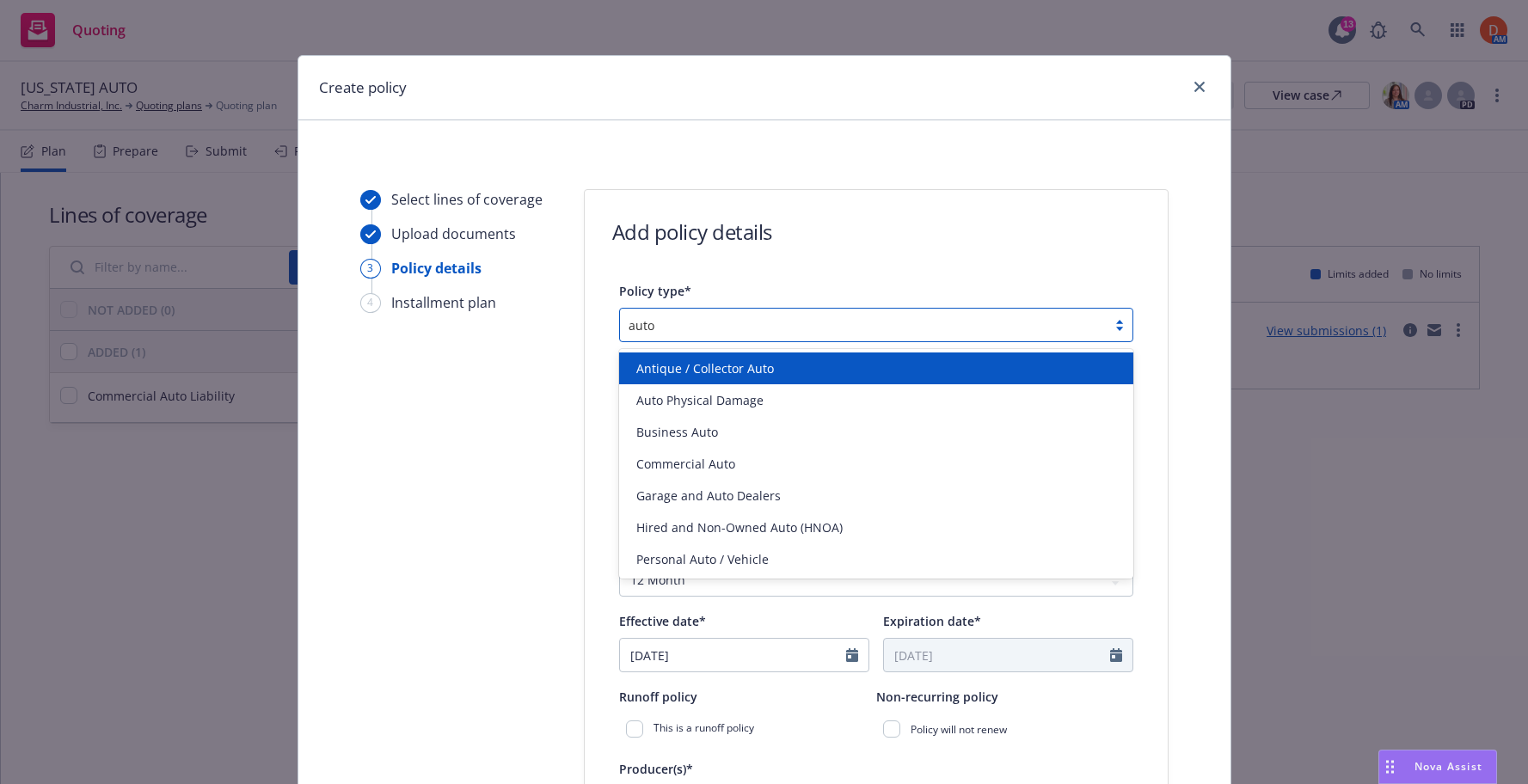
type input "auto"
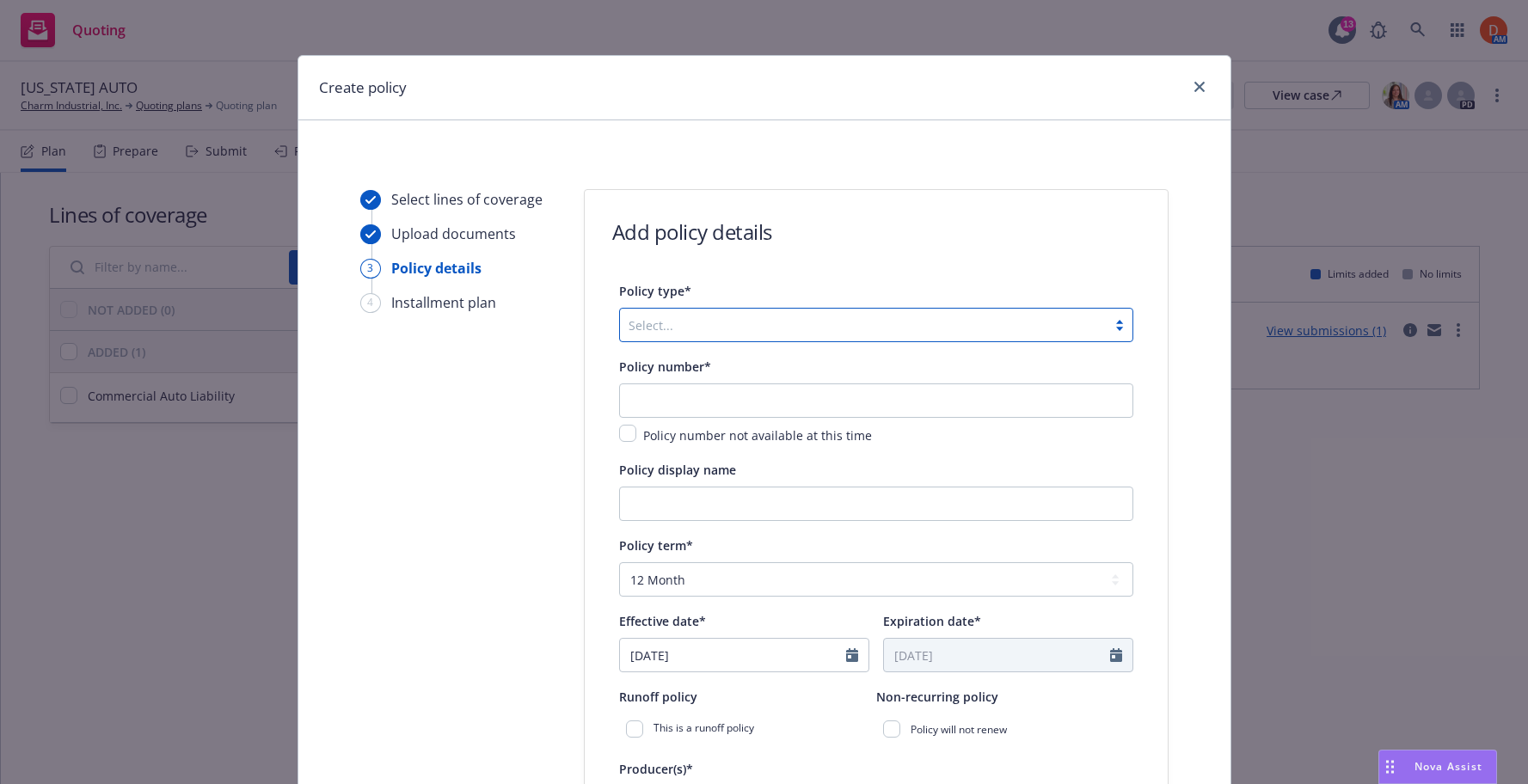
click at [867, 324] on div at bounding box center [863, 325] width 470 height 21
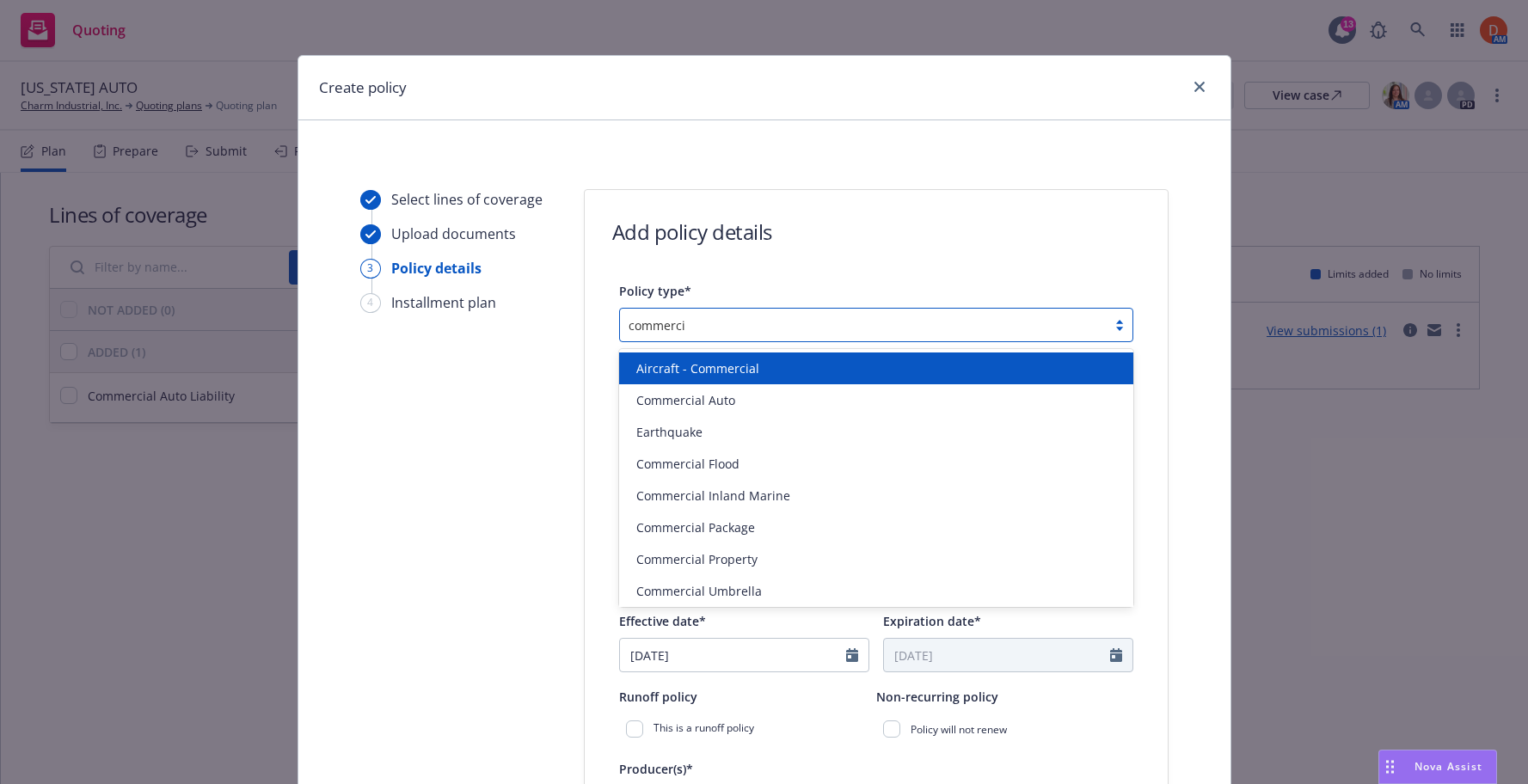
type input "commercia"
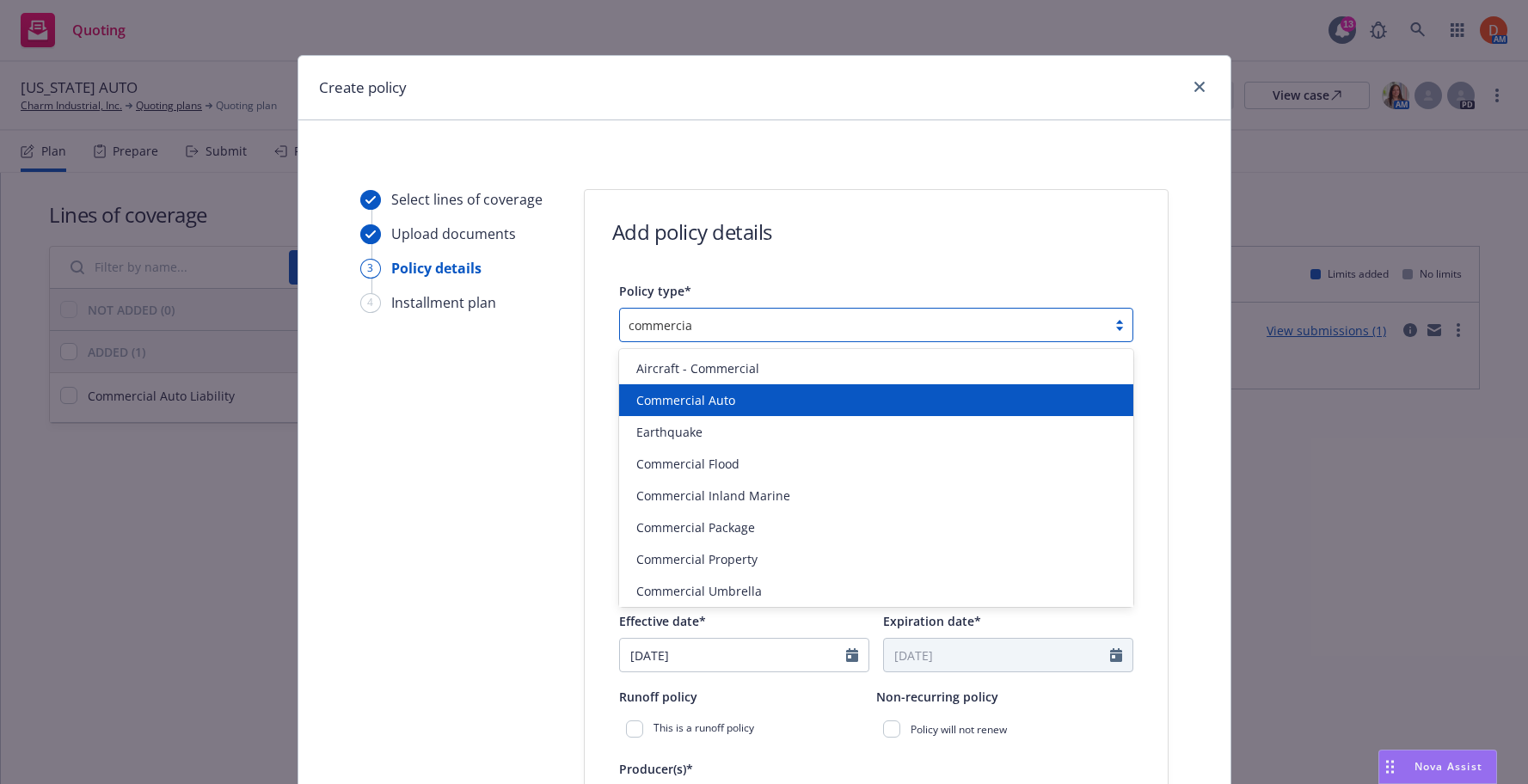
click at [857, 401] on div "Commercial Auto" at bounding box center [876, 401] width 493 height 18
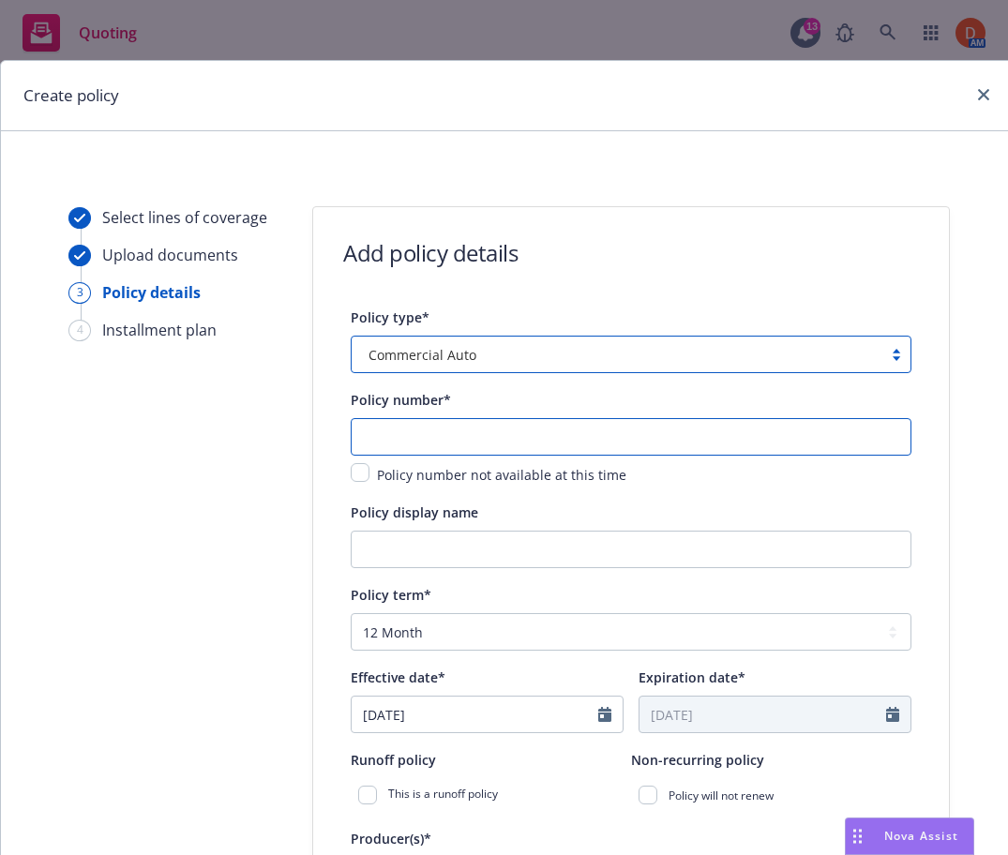
click at [583, 441] on input "text" at bounding box center [631, 437] width 561 height 38
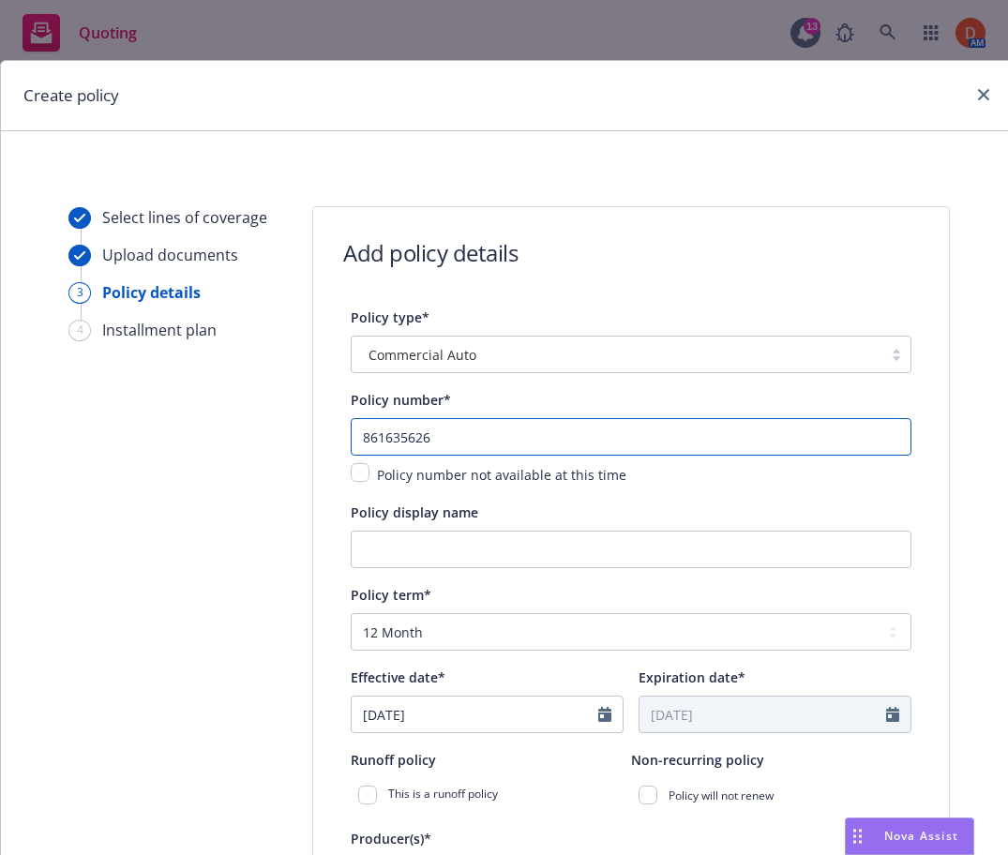
type input "861635626"
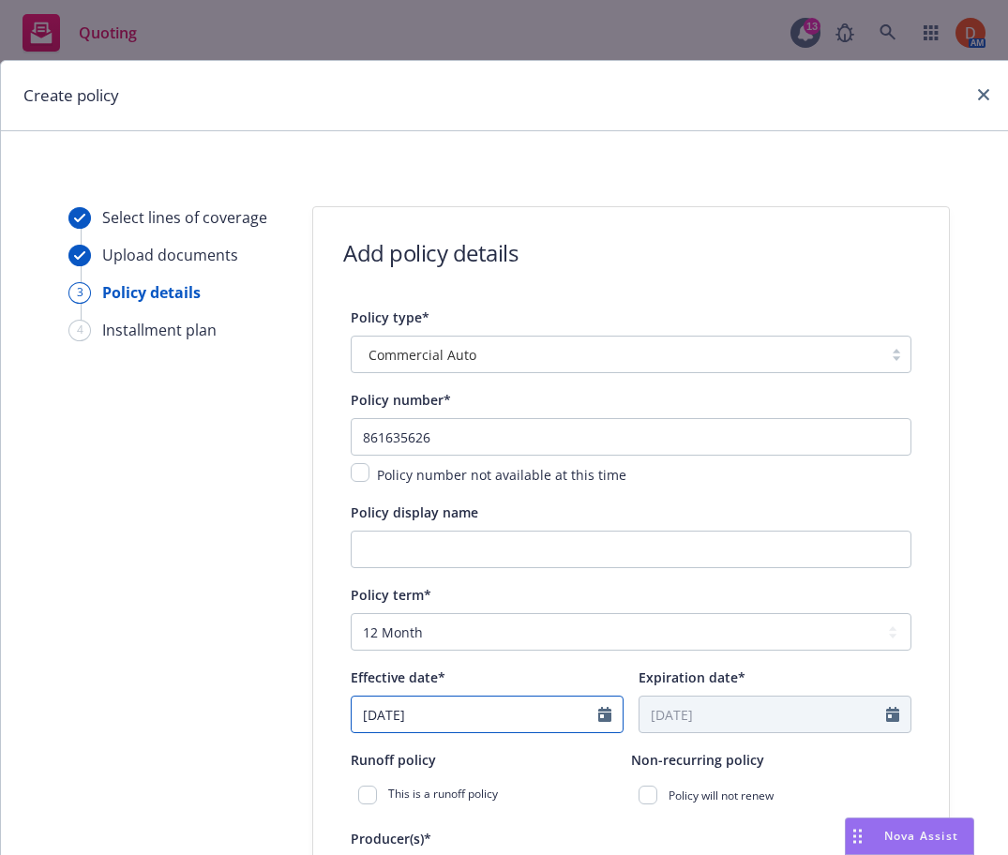
click at [516, 722] on input "06/27/2025" at bounding box center [475, 715] width 247 height 36
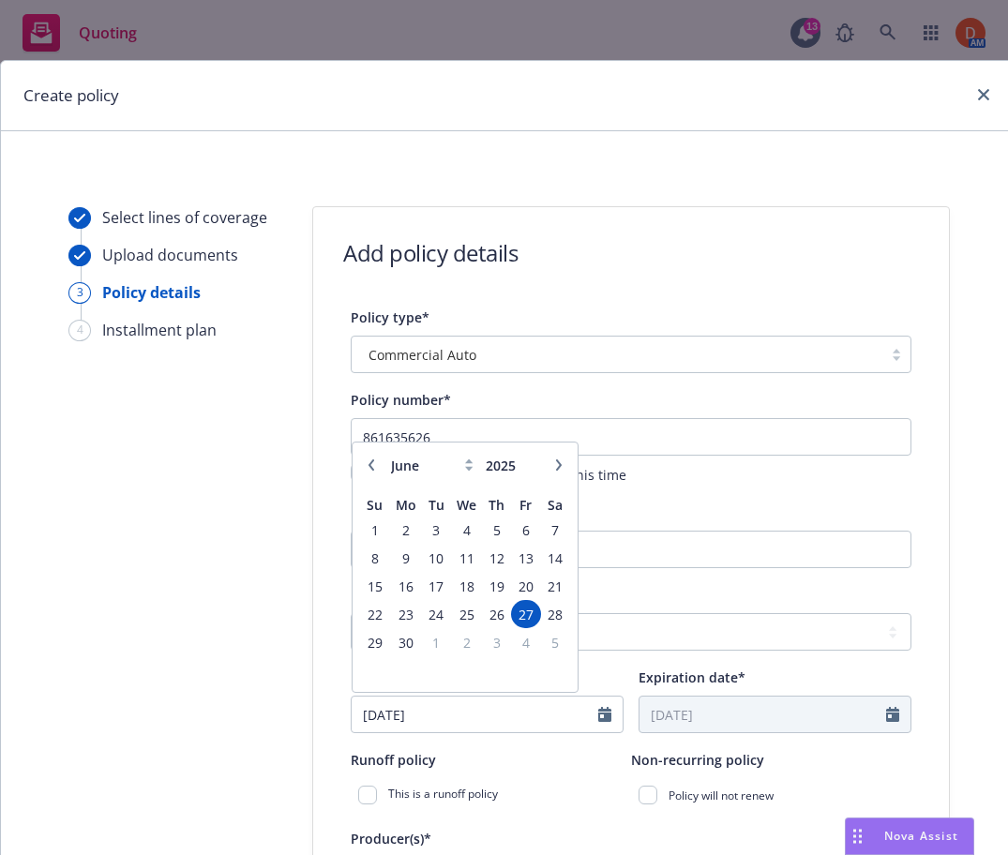
click at [559, 464] on icon "button" at bounding box center [559, 464] width 6 height 11
click at [565, 470] on button "button" at bounding box center [559, 465] width 23 height 23
select select "8"
click at [461, 588] on span "13" at bounding box center [466, 586] width 27 height 23
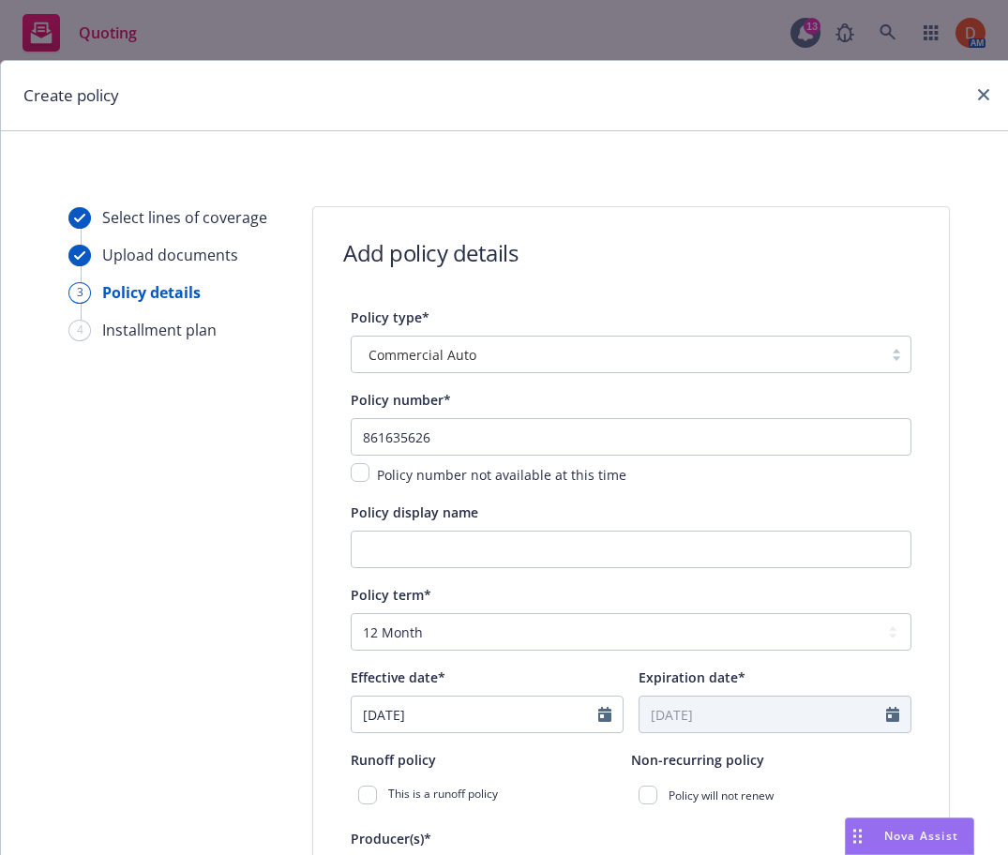
type input "08/13/2025"
type input "08/13/2026"
click at [554, 633] on select "Select policy term 12 Month 6 Month 4 Month 3 Month 2 Month 1 Month 36 Month (3…" at bounding box center [631, 632] width 561 height 38
select select "6"
type input "02/13/2026"
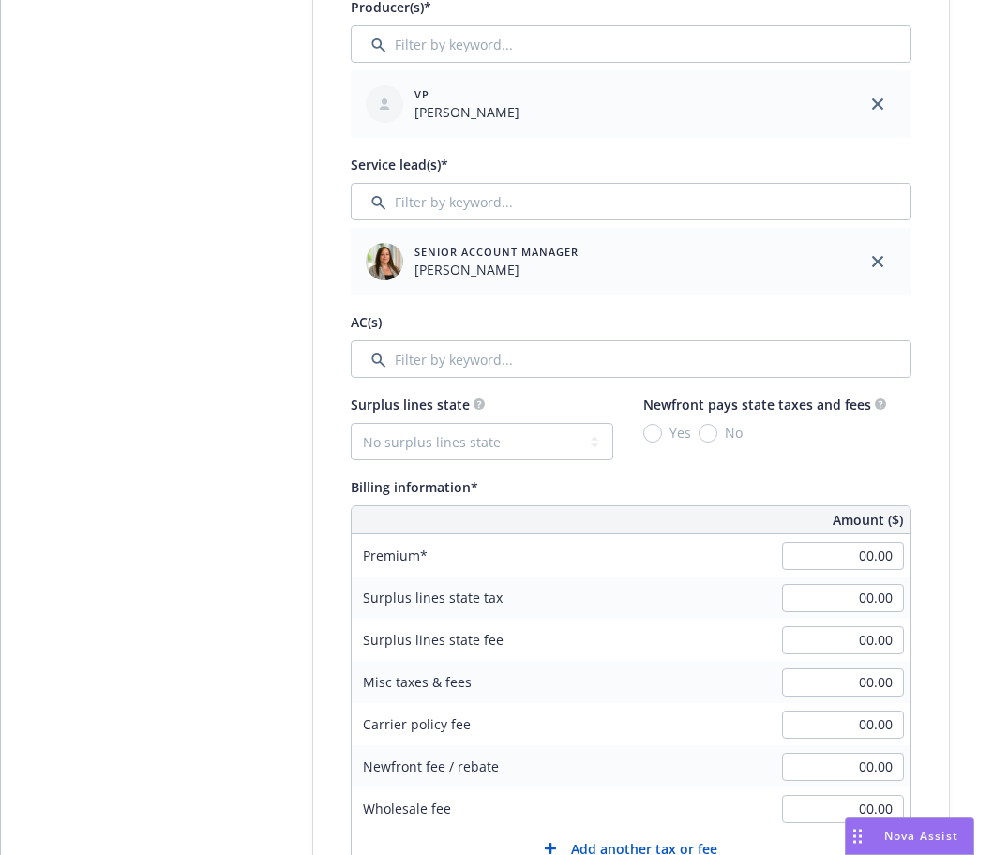
scroll to position [1119, 0]
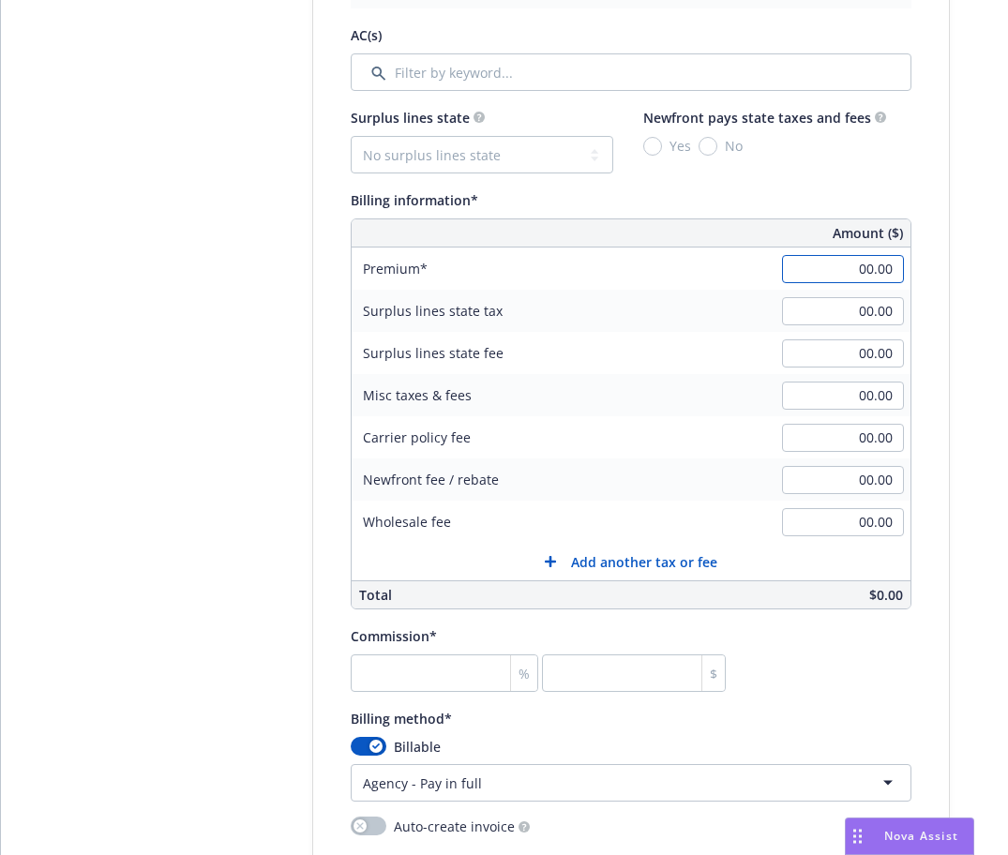
click at [846, 281] on input "00.00" at bounding box center [843, 269] width 122 height 28
click at [940, 333] on div "Policy type* Commercial Auto Policy number* 861635626 Policy number not availab…" at bounding box center [631, 375] width 636 height 2377
type input "2,398.00"
click at [471, 678] on input "number" at bounding box center [445, 674] width 188 height 38
type input "5"
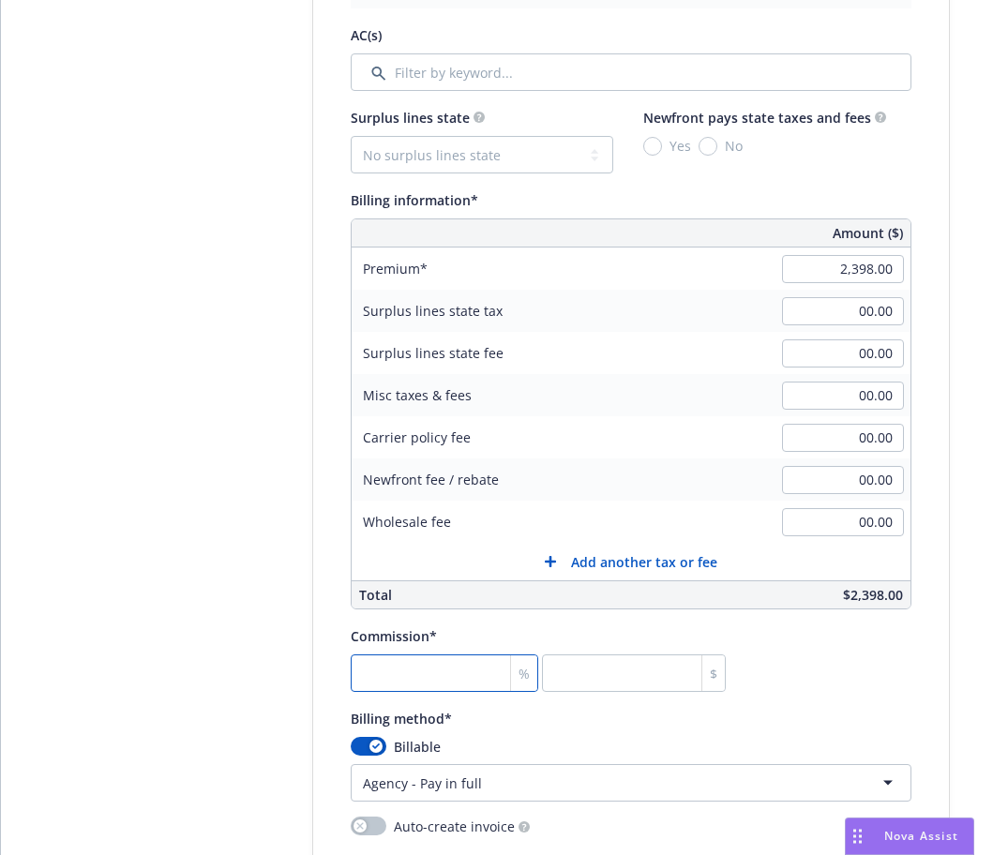
type input "119.9"
type input "5"
click at [303, 648] on div "Select lines of coverage Upload documents 3 Policy details 4 Installment plan A…" at bounding box center [509, 383] width 972 height 2591
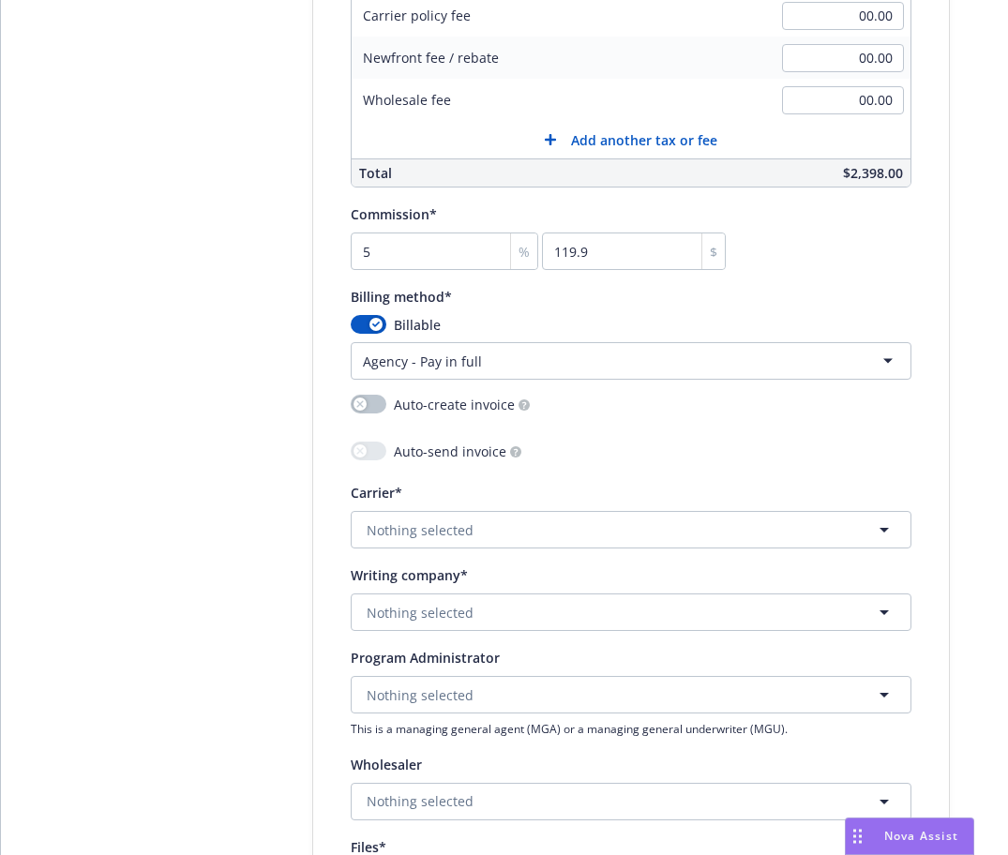
scroll to position [1544, 0]
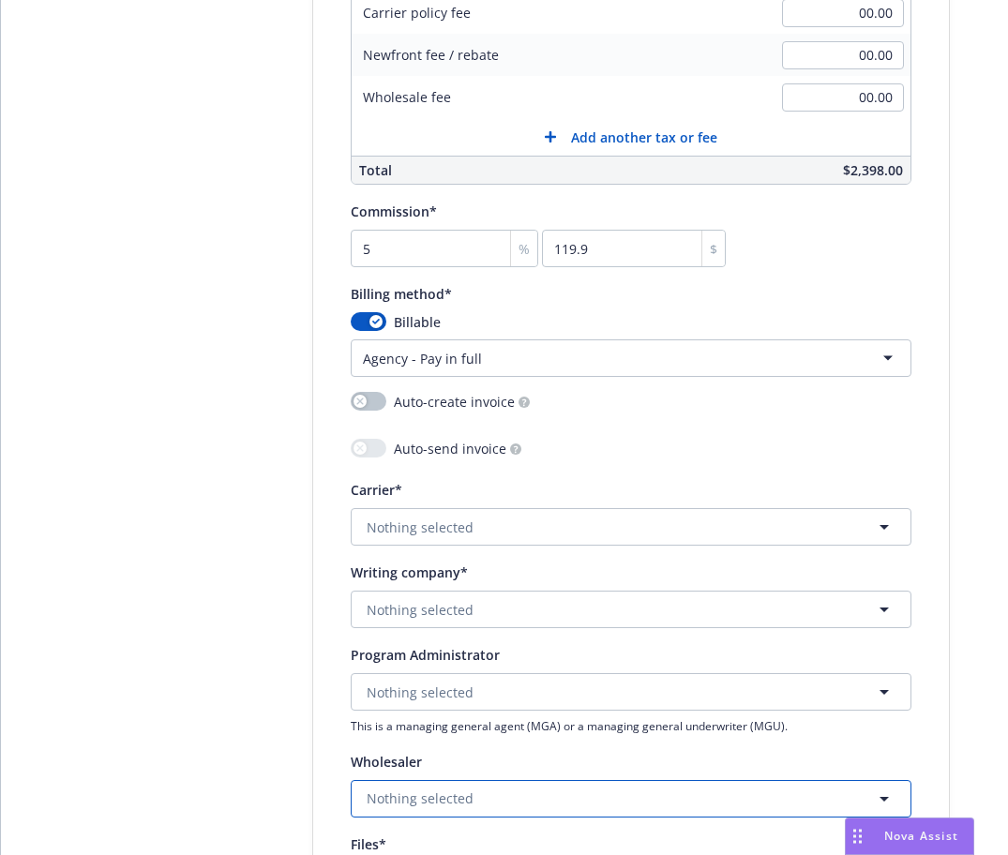
click at [429, 788] on button "Nothing selected" at bounding box center [631, 799] width 561 height 38
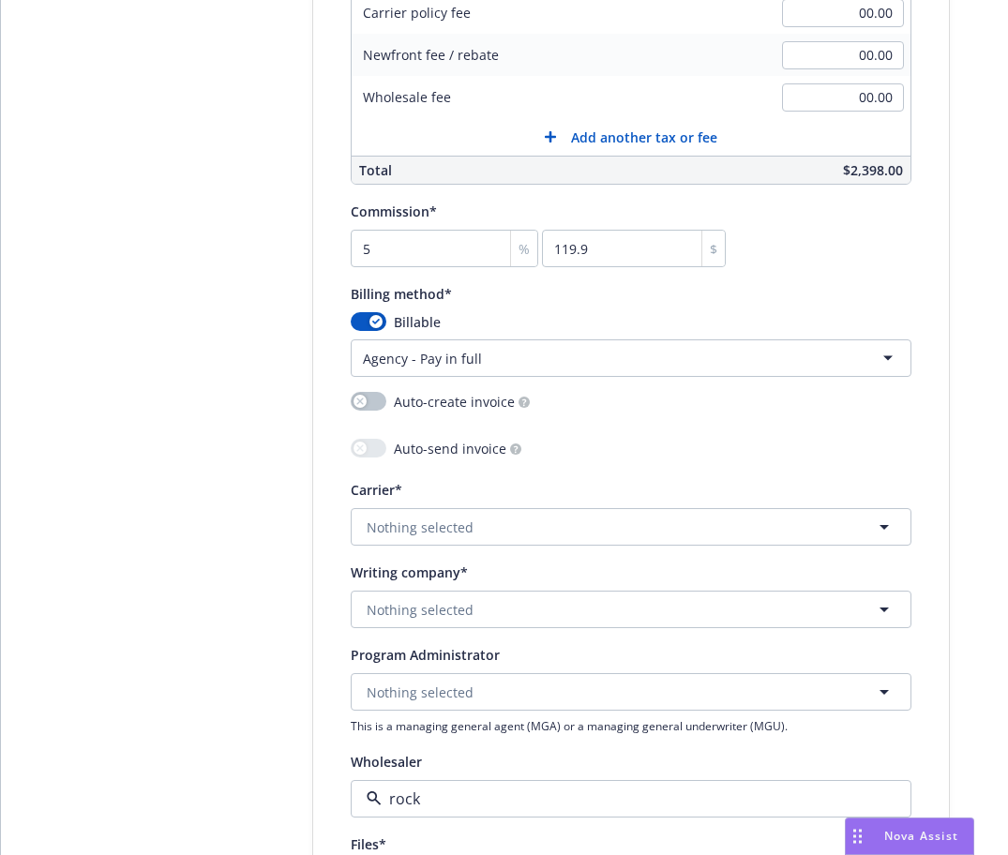
type input "rockl"
click at [487, 755] on span "Wholesaler" at bounding box center [459, 746] width 177 height 20
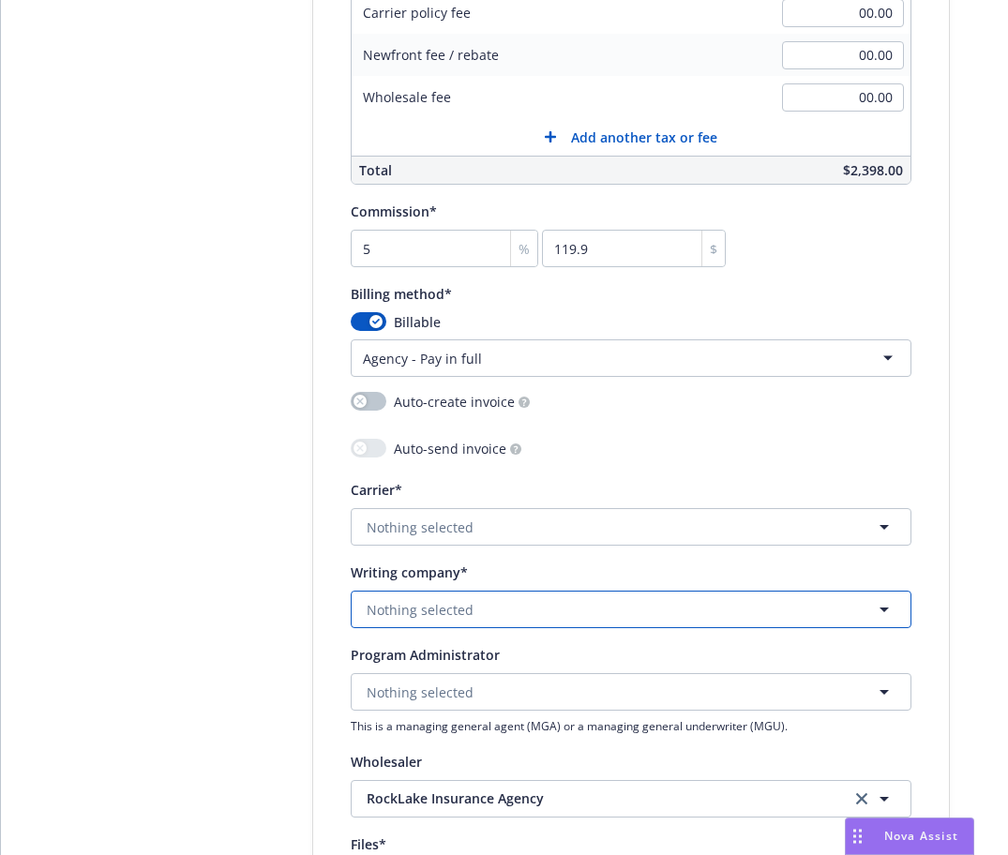
click at [625, 620] on button "Nothing selected" at bounding box center [631, 610] width 561 height 38
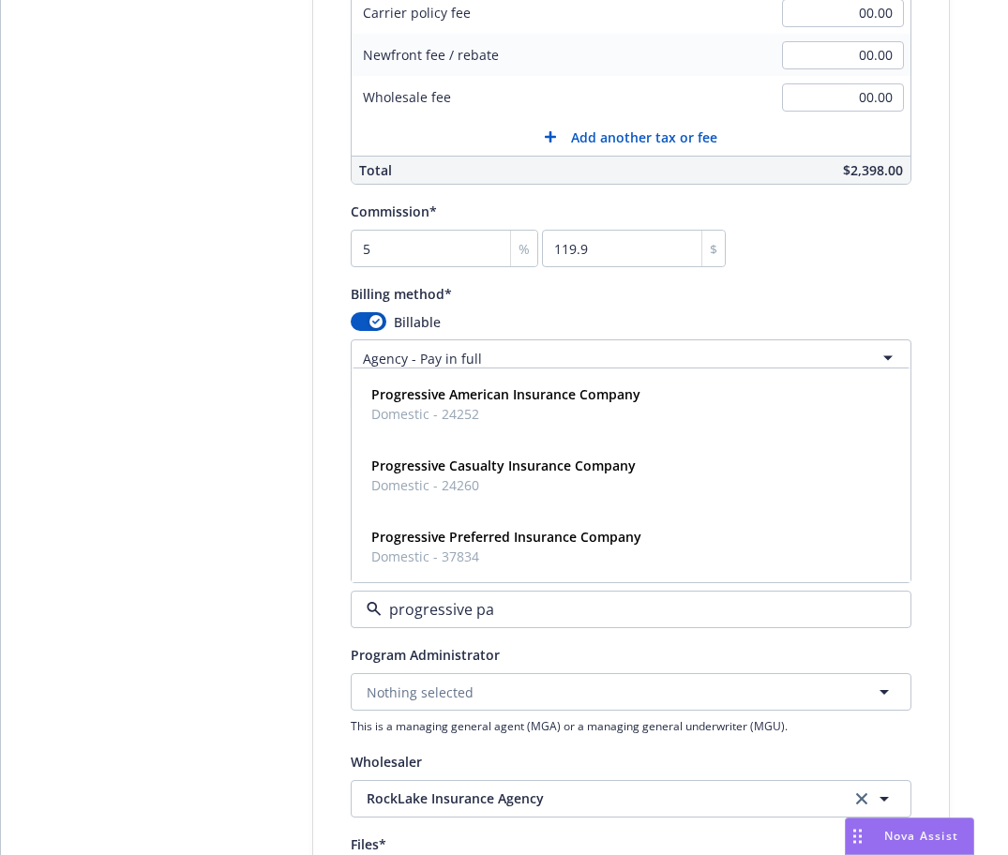
type input "progressive pal"
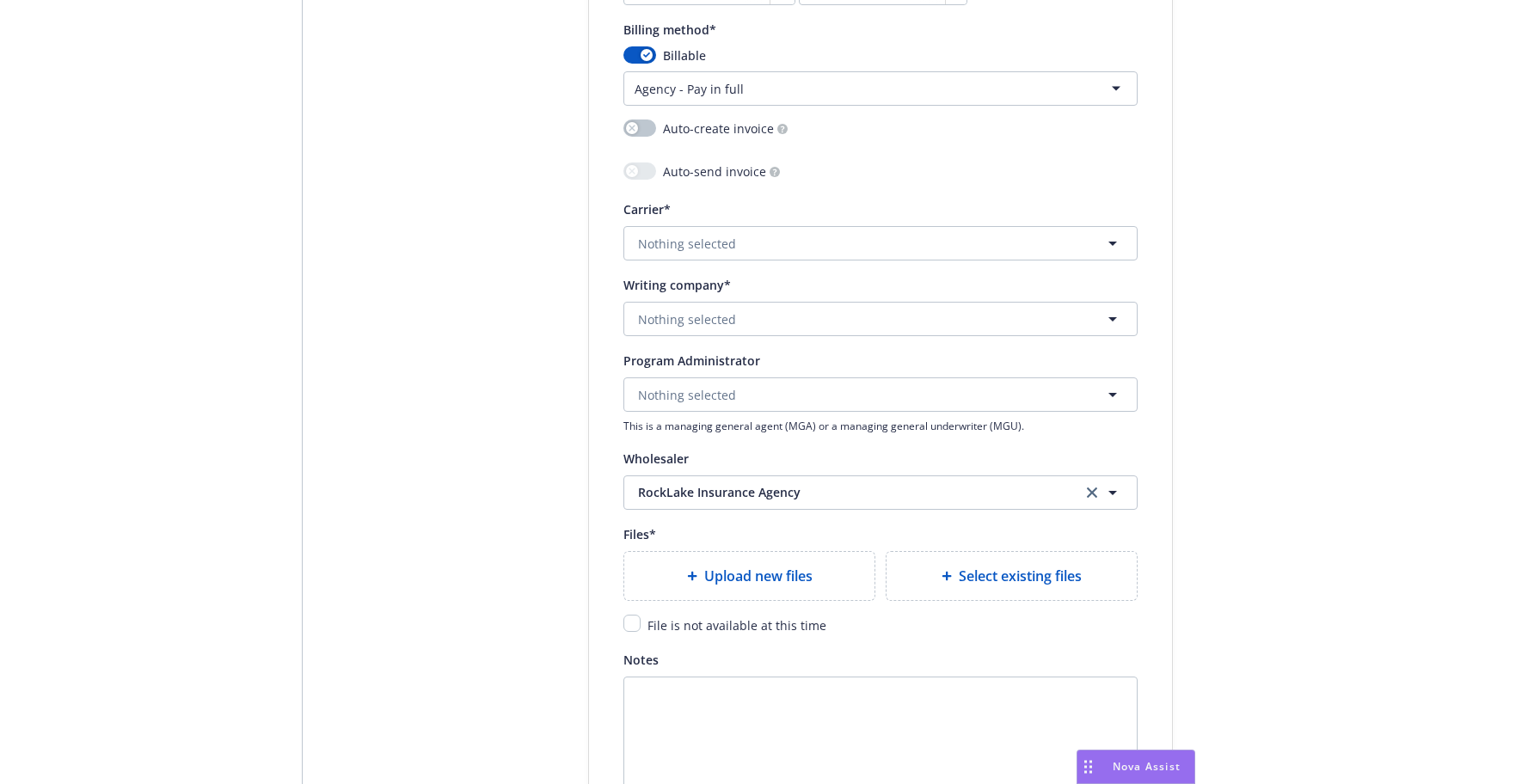
scroll to position [1657, 0]
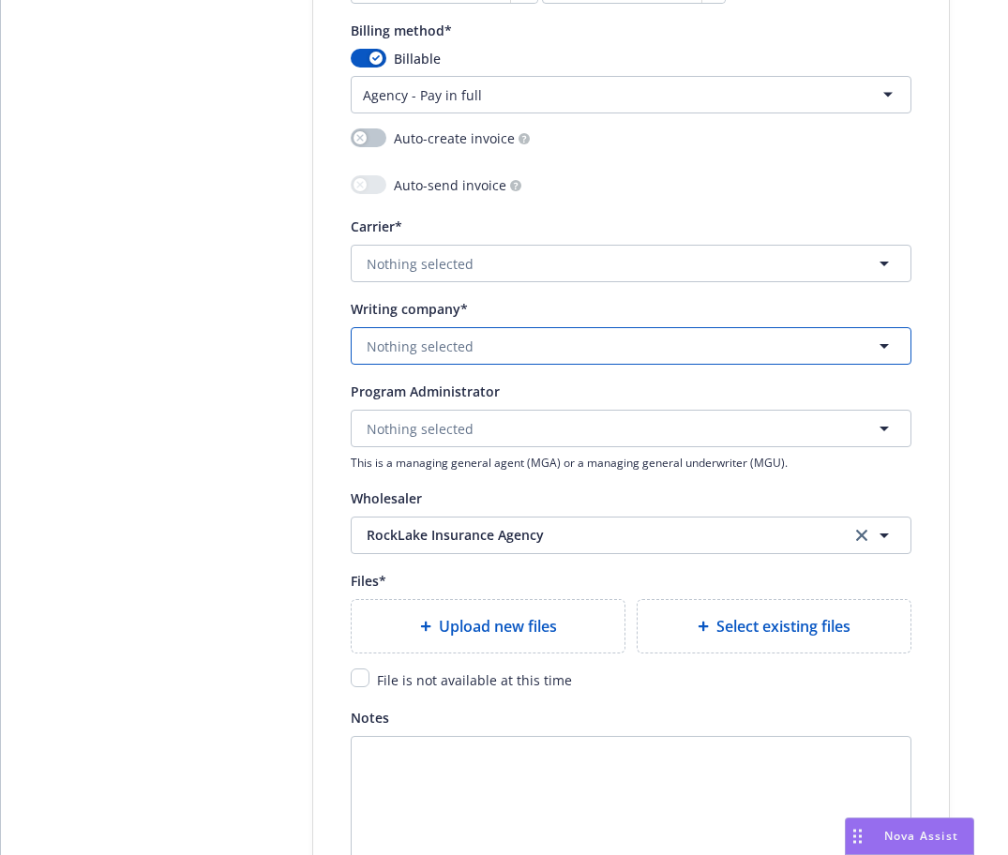
click at [797, 338] on button "Nothing selected" at bounding box center [631, 346] width 561 height 38
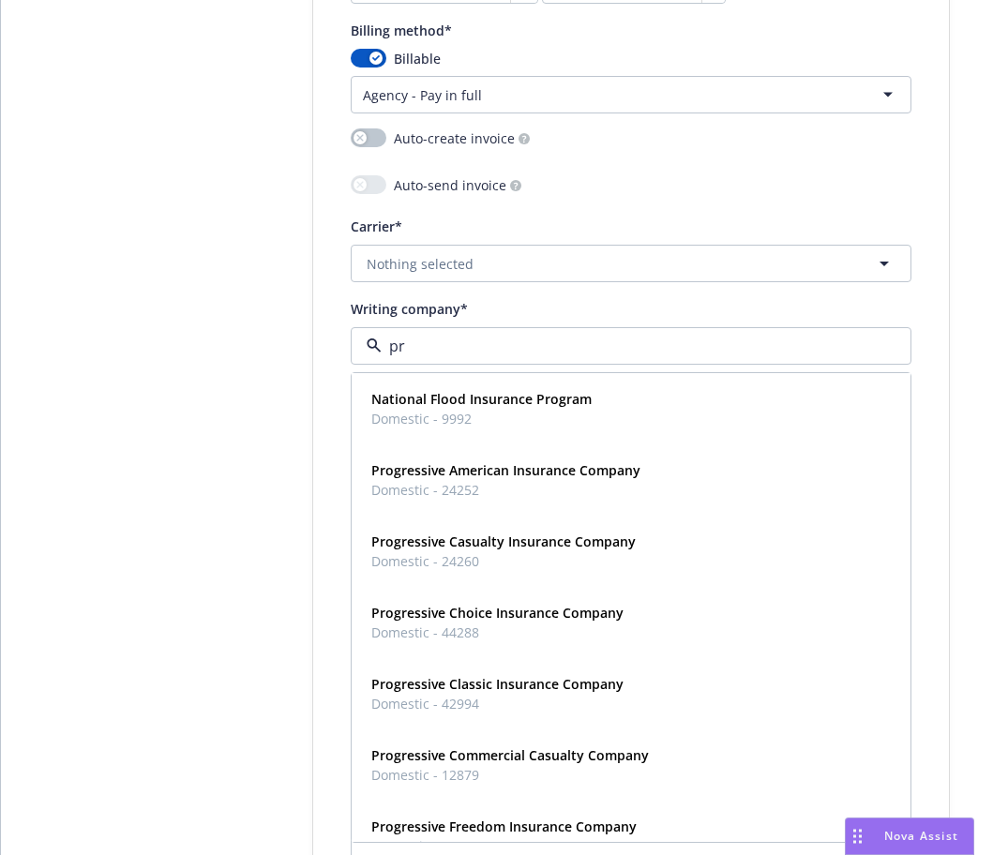
type input "p"
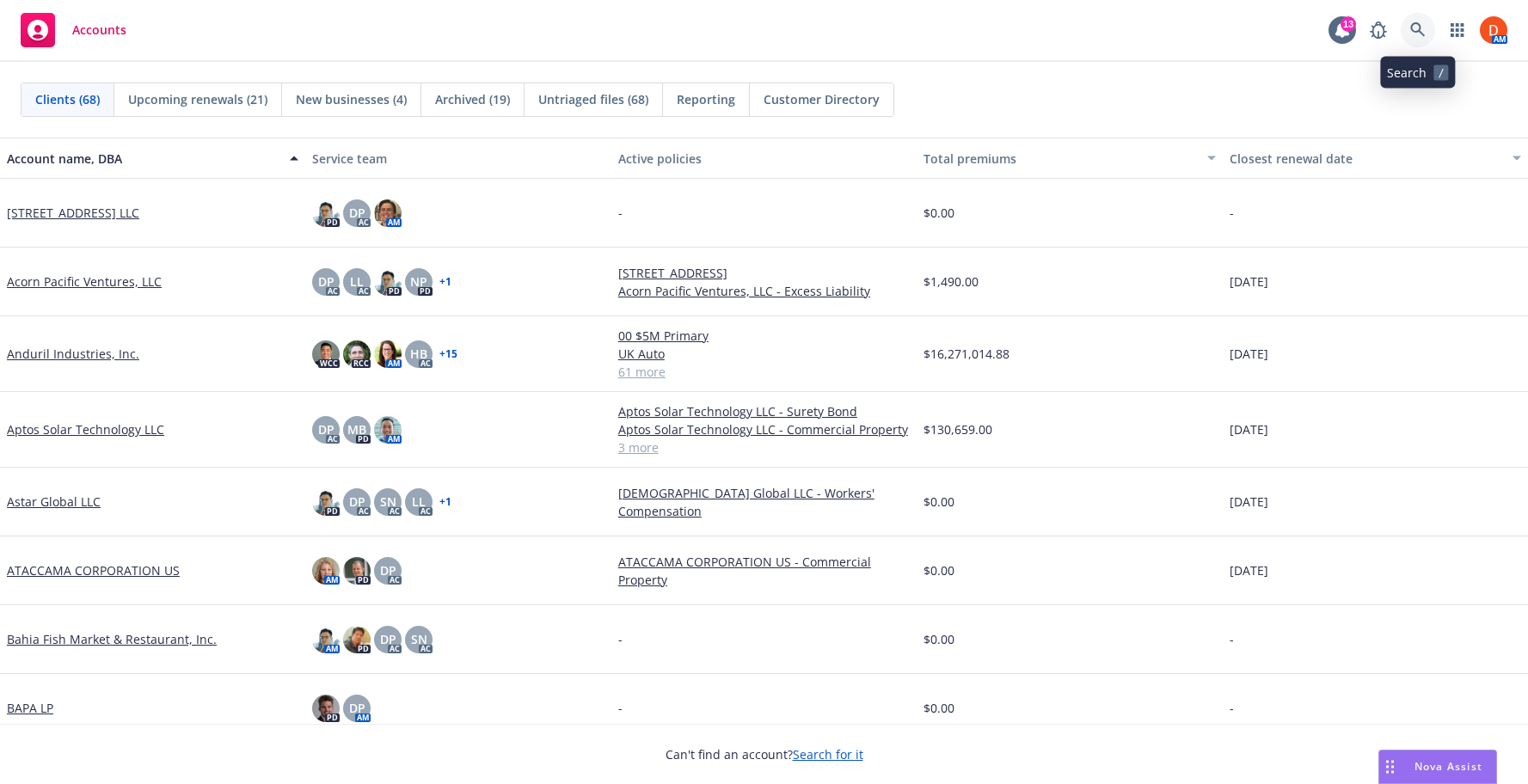
click at [1417, 22] on icon at bounding box center [1418, 29] width 16 height 16
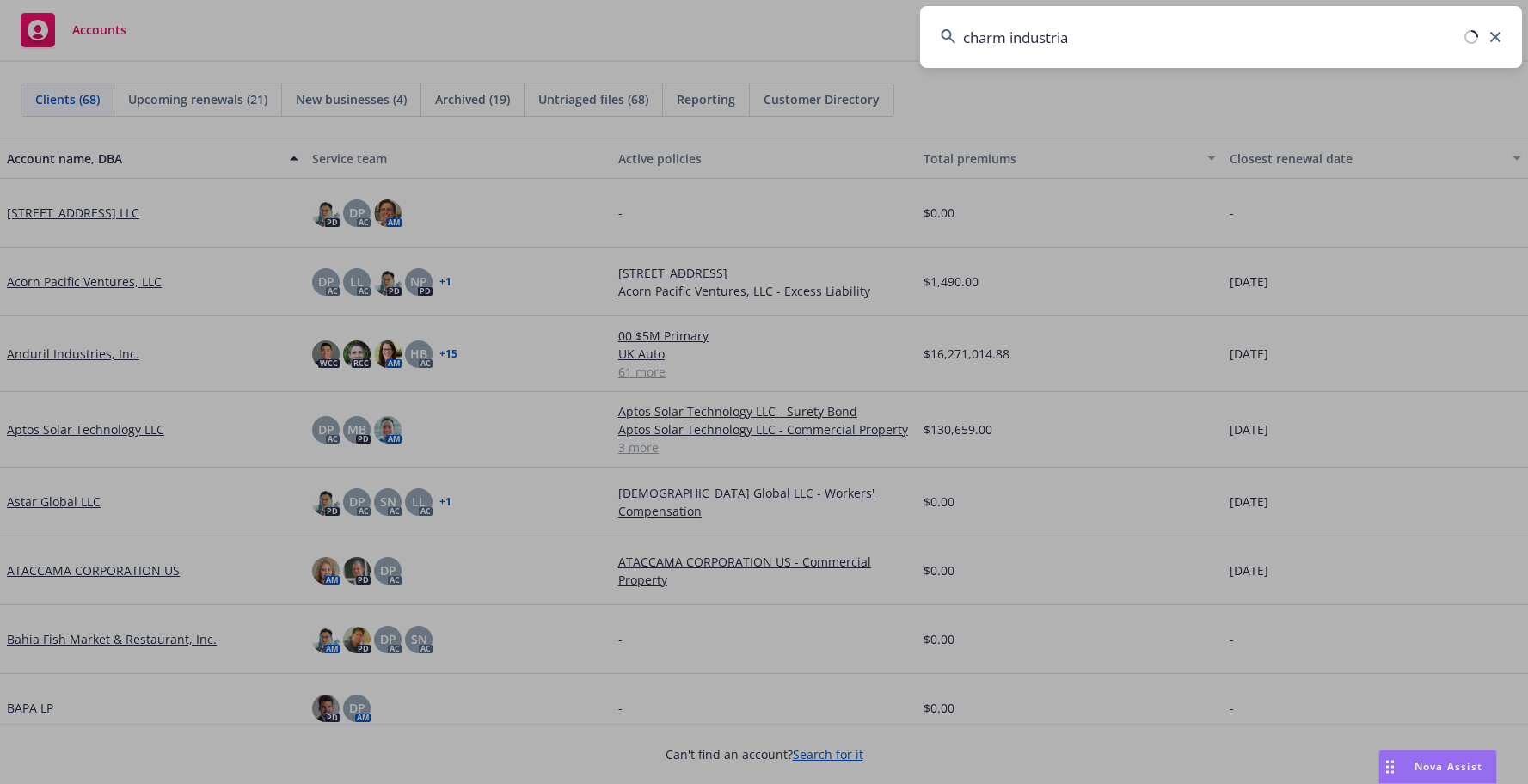
type input "charm industrial"
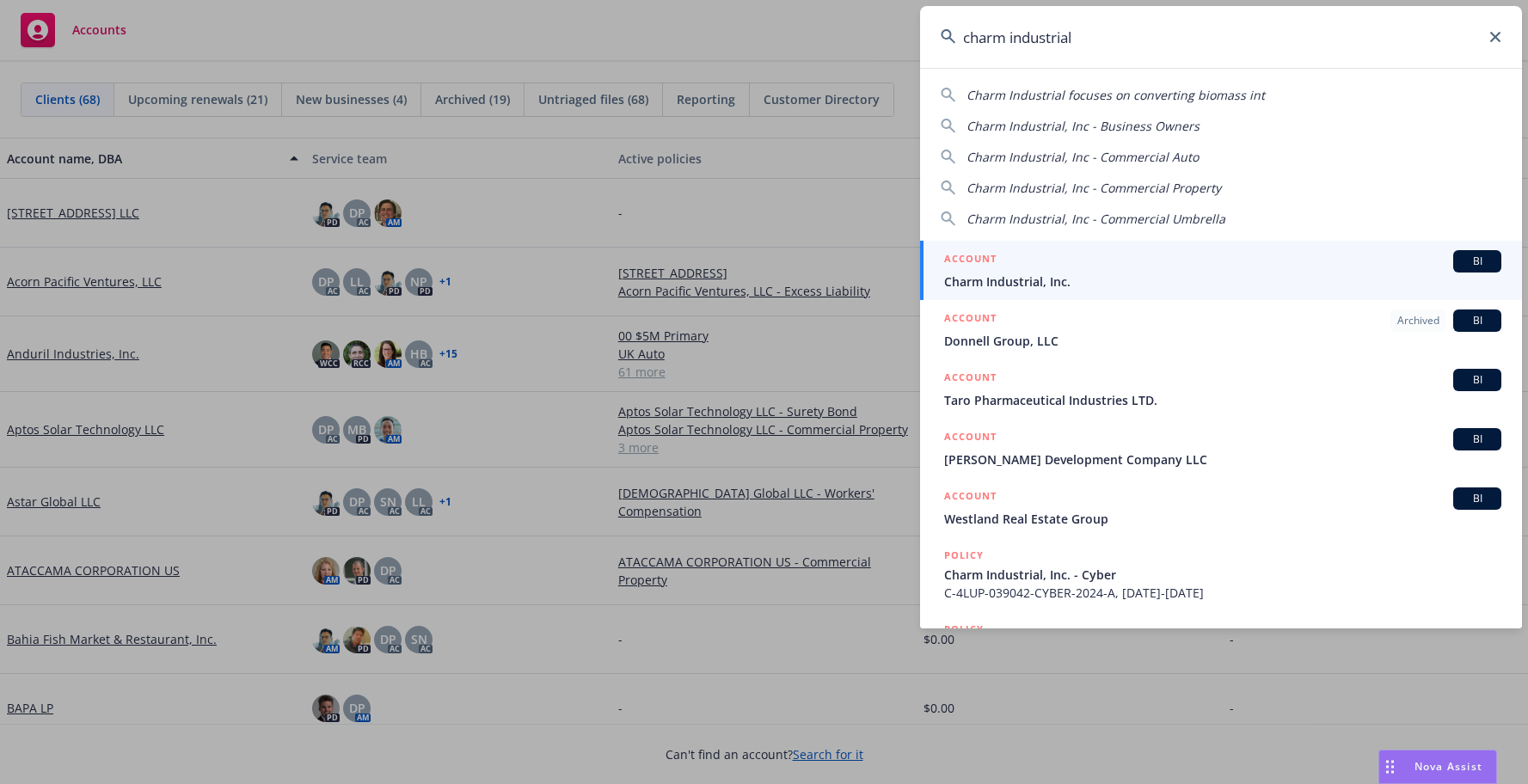
click at [1191, 272] on span "Charm Industrial, Inc." at bounding box center [1224, 282] width 558 height 18
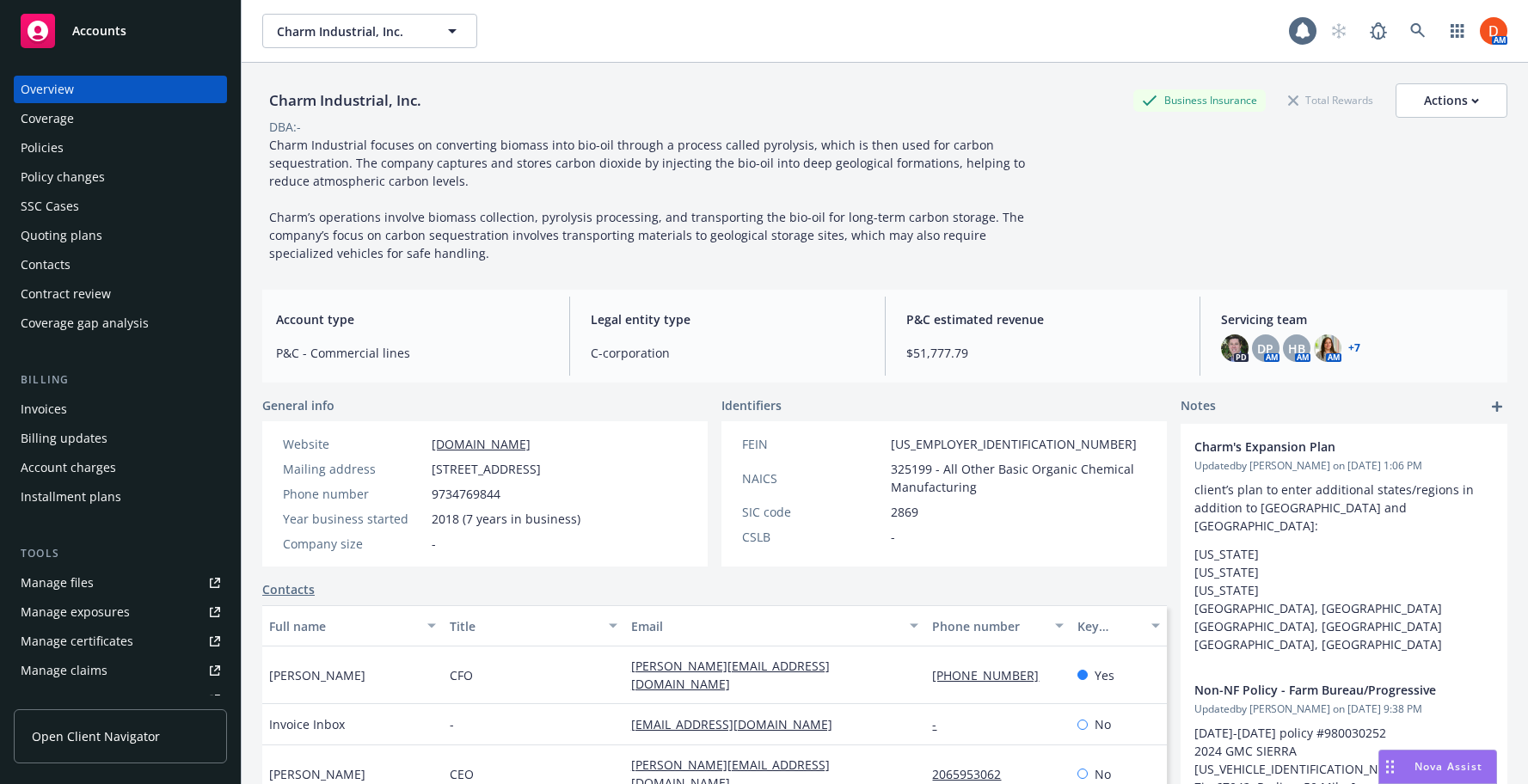
click at [96, 141] on div "Policies" at bounding box center [121, 148] width 200 height 28
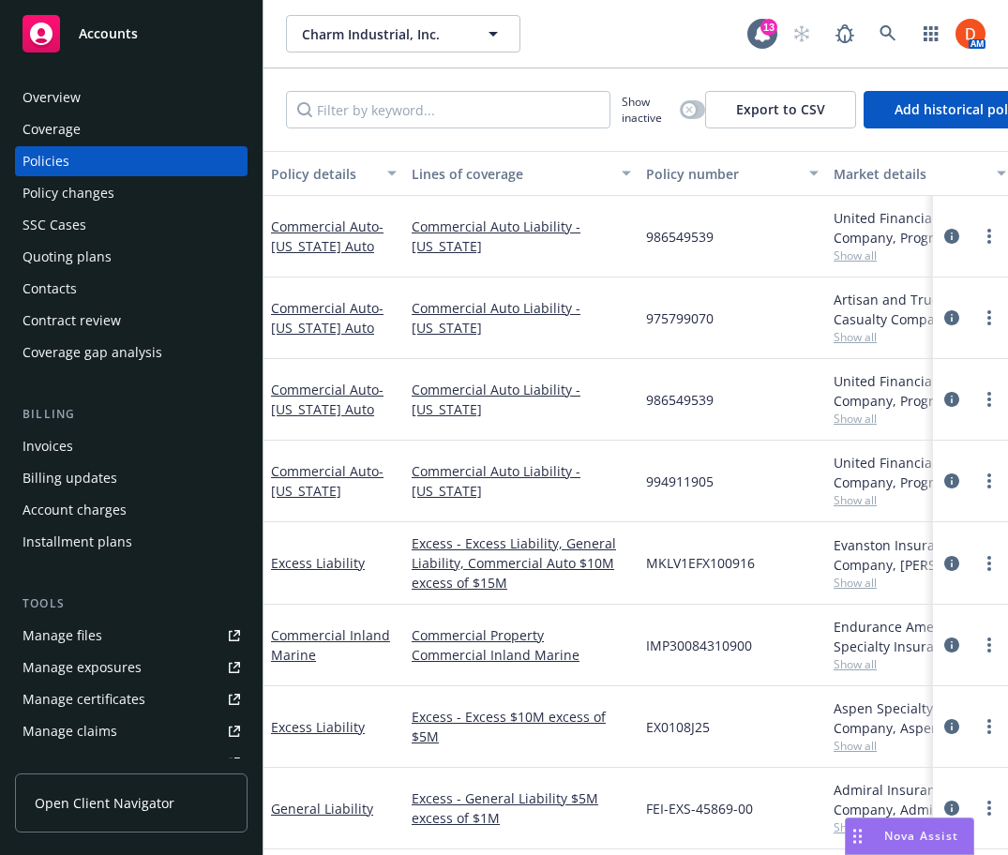
scroll to position [0, 183]
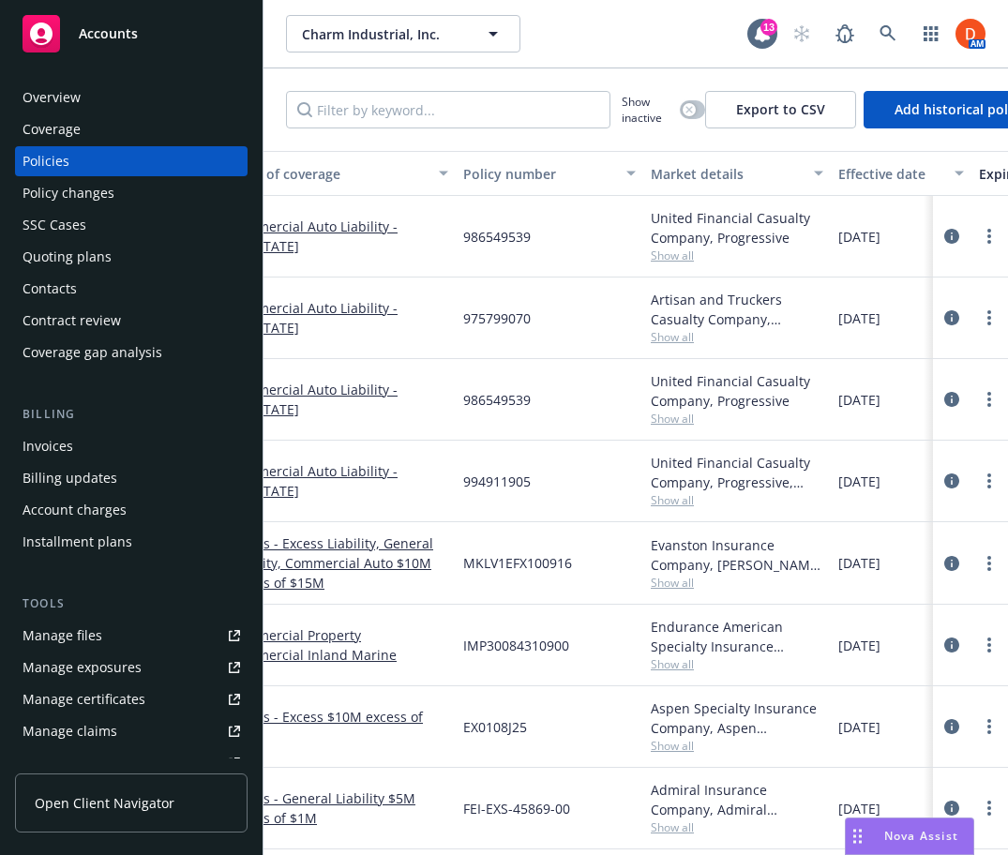
click at [662, 498] on span "Show all" at bounding box center [737, 500] width 173 height 16
